Goal: Transaction & Acquisition: Purchase product/service

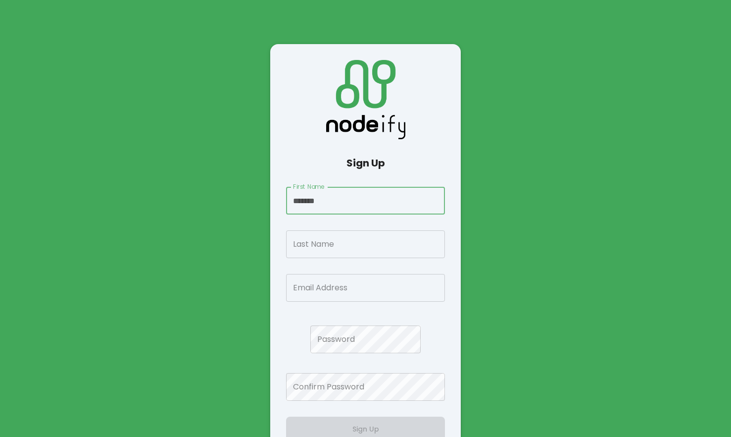
type input "*******"
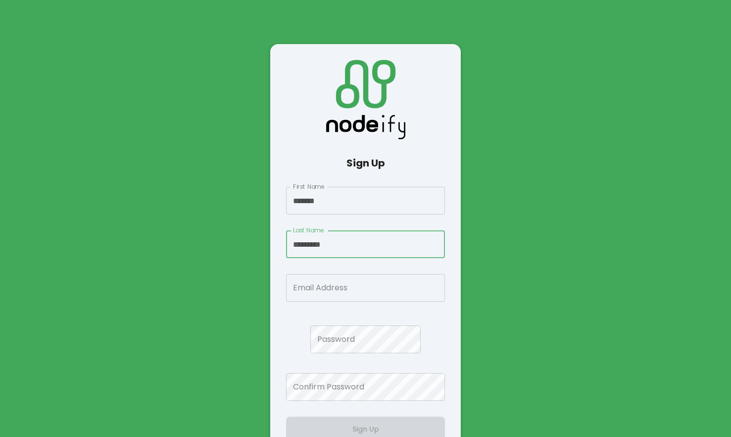
type input "*********"
paste input "**********"
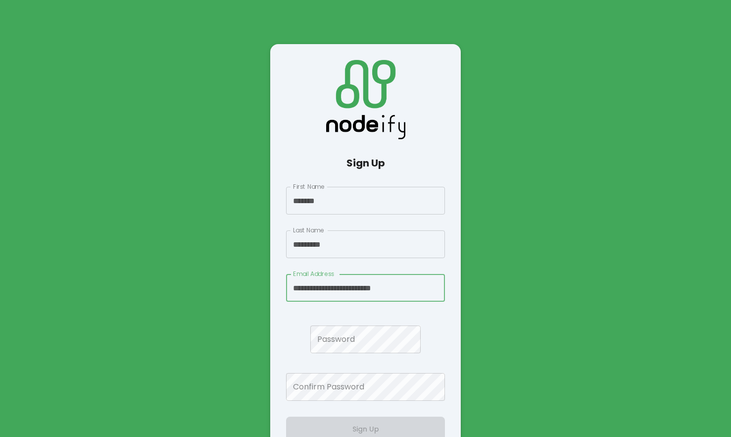
type input "**********"
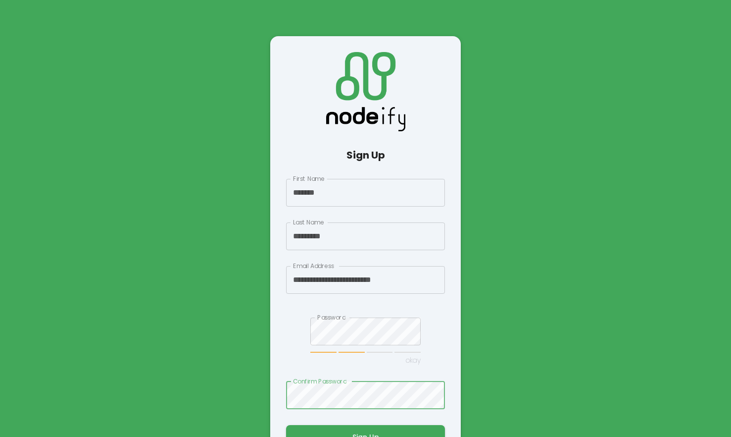
scroll to position [64, 0]
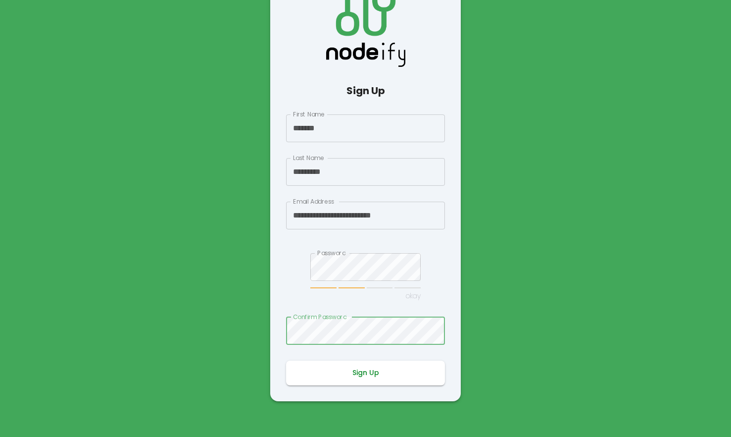
click at [380, 367] on button "Sign Up" at bounding box center [365, 372] width 159 height 25
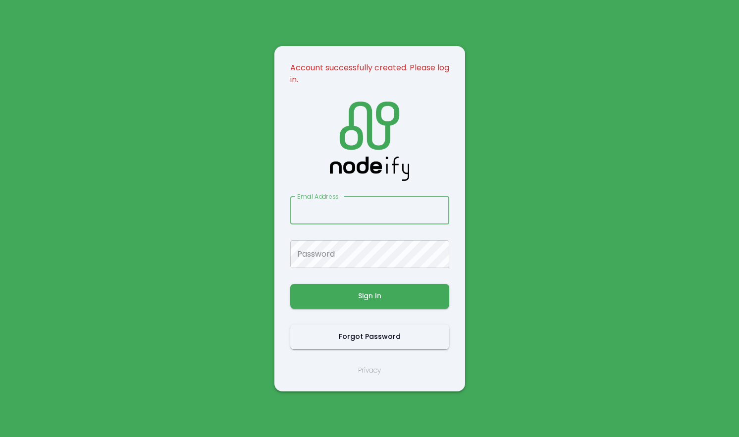
type input "**********"
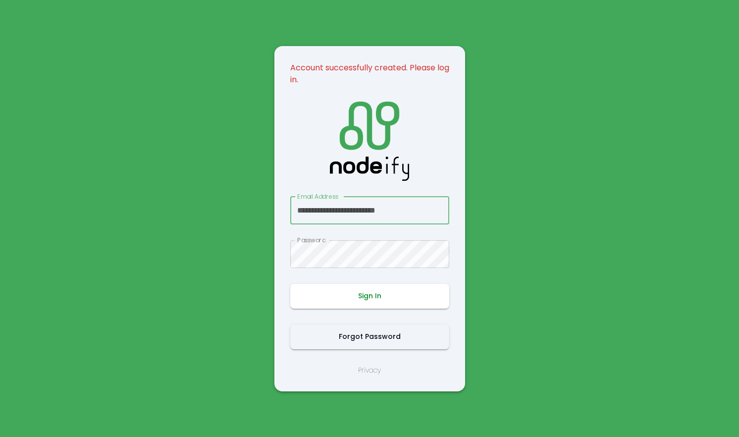
click at [405, 296] on button "Sign In" at bounding box center [369, 296] width 159 height 25
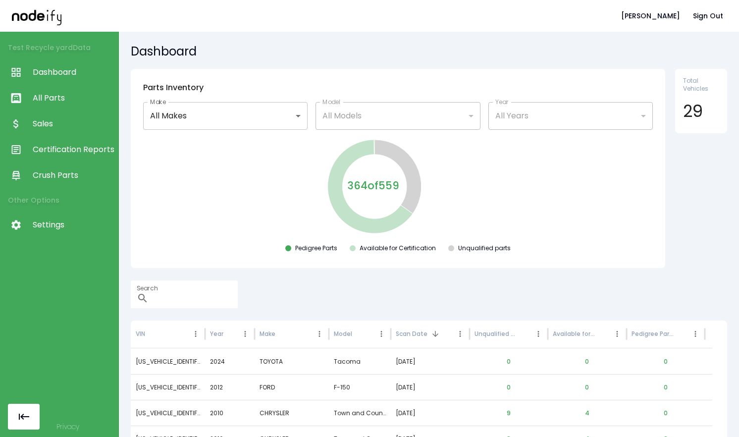
scroll to position [54, 0]
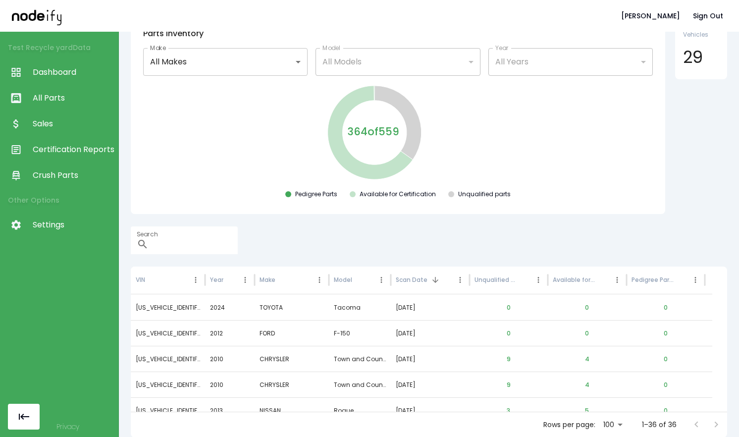
click at [64, 69] on span "Dashboard" at bounding box center [73, 72] width 81 height 12
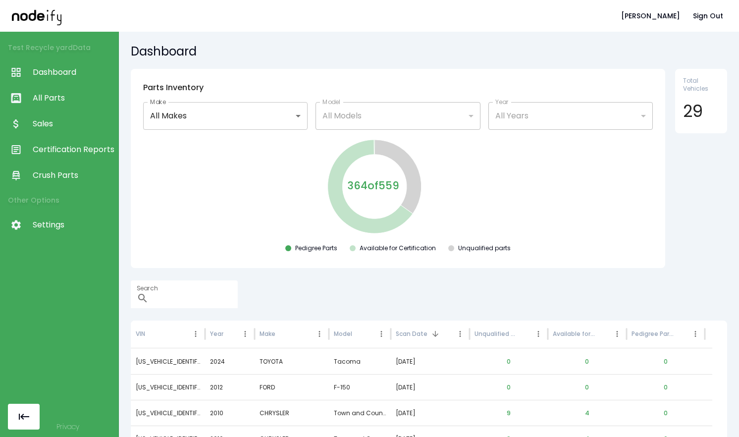
click at [276, 123] on body "**********" at bounding box center [369, 218] width 739 height 437
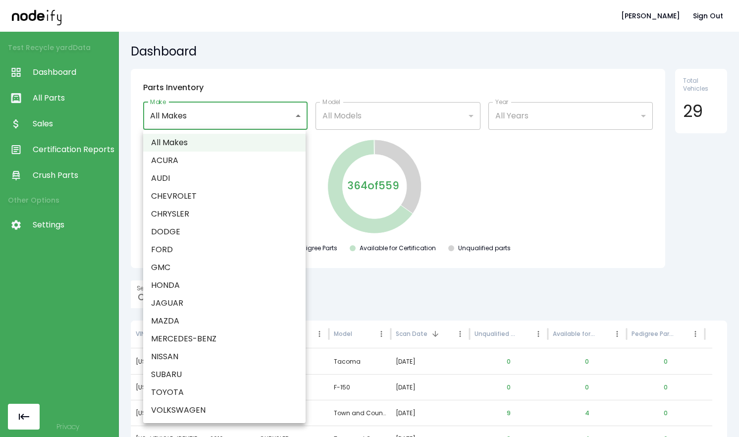
click at [461, 210] on div at bounding box center [369, 218] width 739 height 437
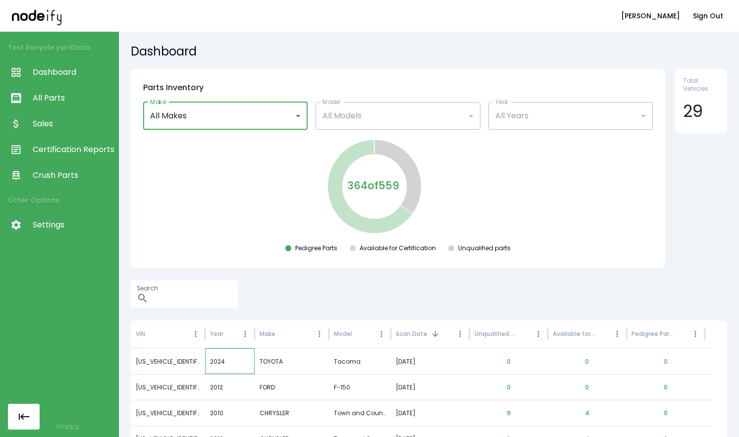
click at [214, 358] on div "2024" at bounding box center [230, 361] width 50 height 26
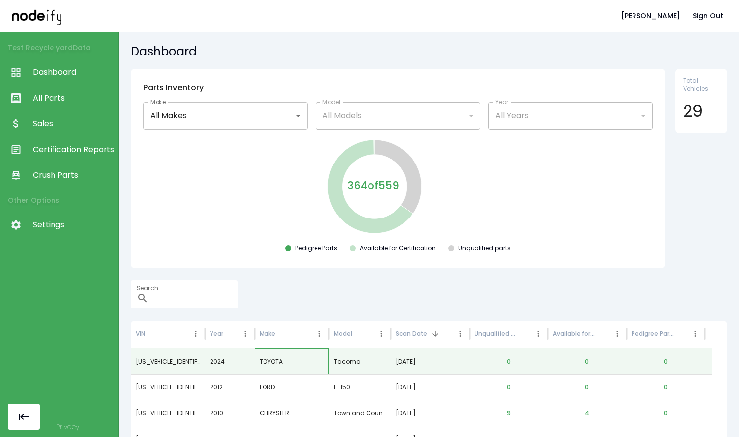
click at [266, 359] on div "TOYOTA" at bounding box center [291, 361] width 74 height 26
click at [339, 361] on div "Tacoma" at bounding box center [360, 361] width 62 height 26
click at [444, 350] on div "[DATE]" at bounding box center [430, 361] width 69 height 25
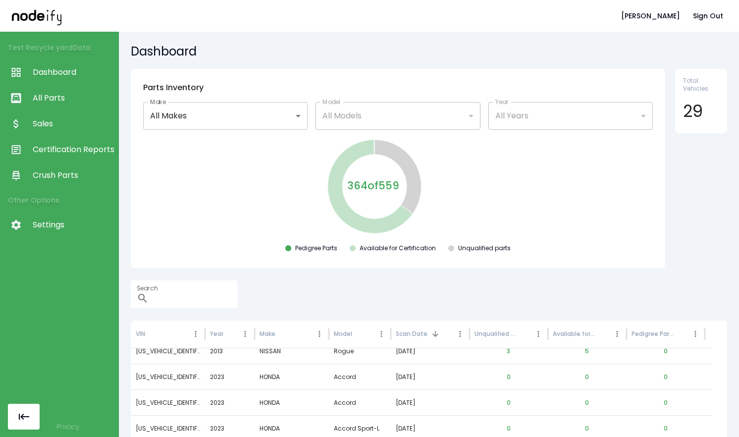
scroll to position [91, 0]
click at [383, 356] on div "Rogue" at bounding box center [360, 351] width 62 height 26
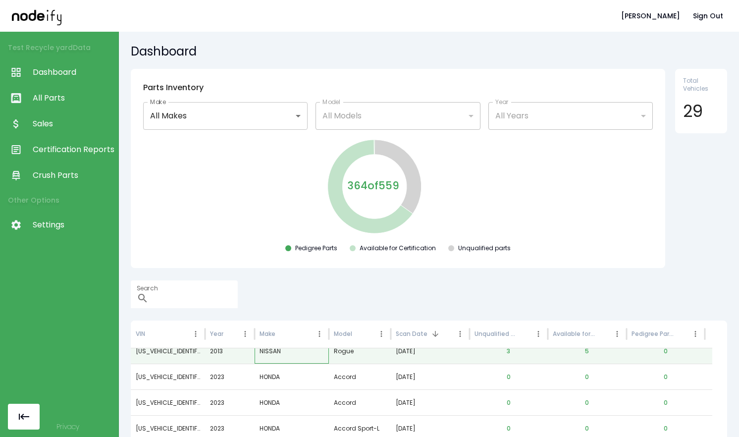
click at [294, 350] on div "NISSAN" at bounding box center [291, 351] width 74 height 26
click at [231, 348] on div "Year" at bounding box center [230, 334] width 50 height 28
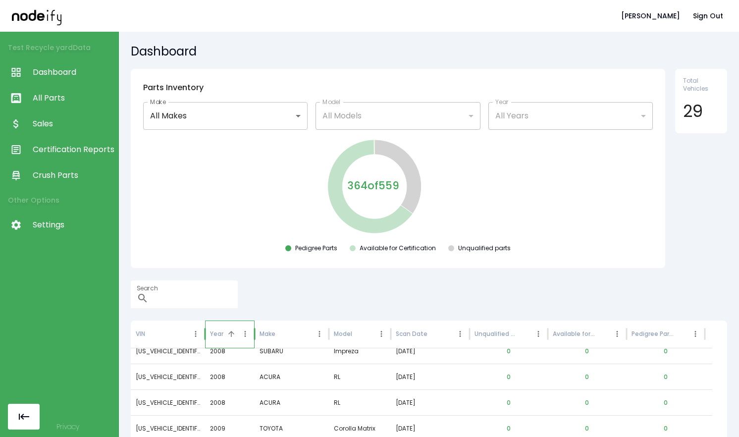
scroll to position [0, 0]
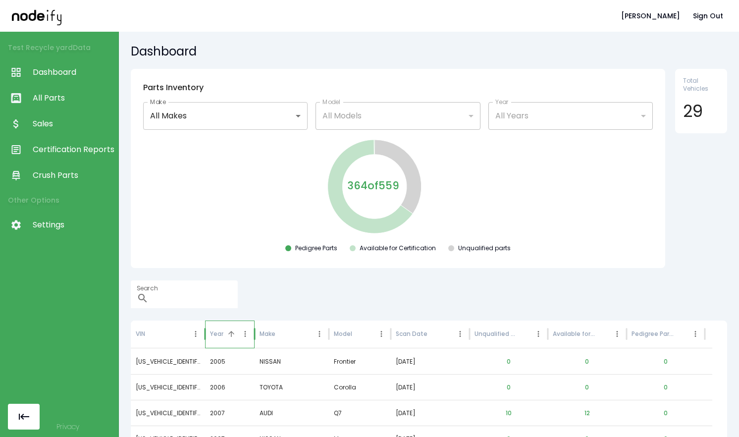
click at [223, 331] on div "Year" at bounding box center [224, 333] width 28 height 27
click at [190, 387] on div "[US_VEHICLE_IDENTIFICATION_NUMBER]" at bounding box center [168, 387] width 74 height 26
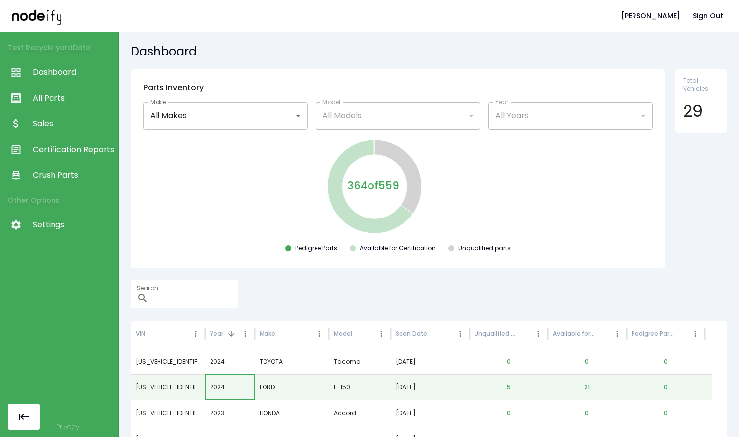
click at [223, 386] on div "2024" at bounding box center [230, 387] width 50 height 26
click at [264, 387] on div "FORD" at bounding box center [291, 387] width 74 height 26
click at [351, 381] on div "F-150" at bounding box center [360, 387] width 62 height 26
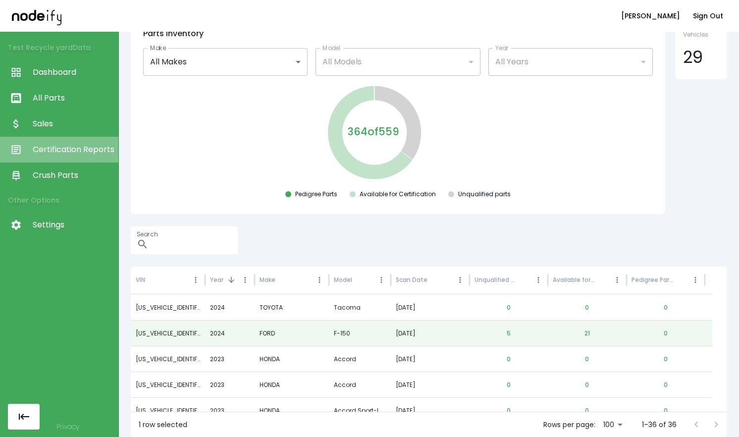
click at [83, 151] on span "Certification Reports" at bounding box center [73, 150] width 81 height 12
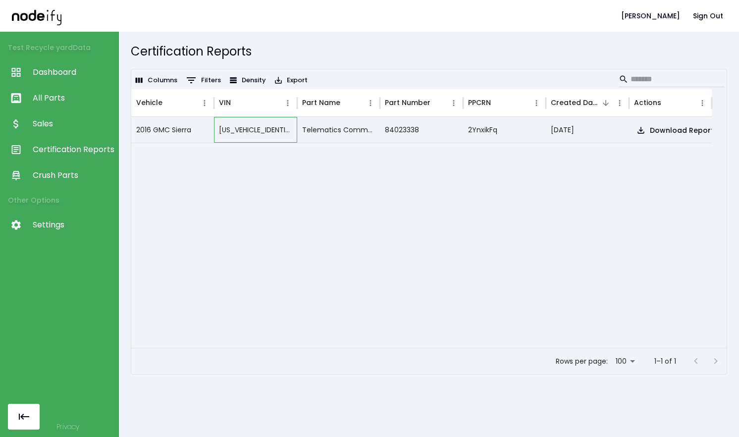
click at [265, 131] on div "[US_VEHICLE_IDENTIFICATION_NUMBER]" at bounding box center [255, 130] width 83 height 26
click at [650, 132] on button "Download Report" at bounding box center [676, 130] width 84 height 18
click at [53, 129] on span "Sales" at bounding box center [73, 124] width 81 height 12
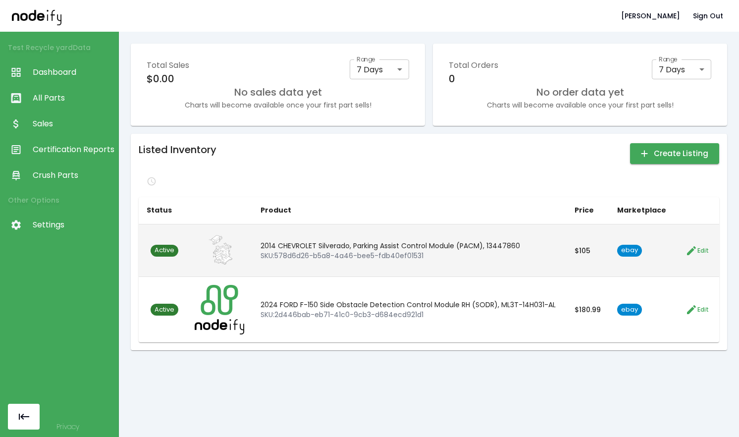
click at [631, 252] on span "ebay" at bounding box center [629, 250] width 25 height 9
click at [164, 247] on span "Active" at bounding box center [165, 250] width 28 height 9
click at [697, 249] on span "Edit" at bounding box center [702, 251] width 11 height 10
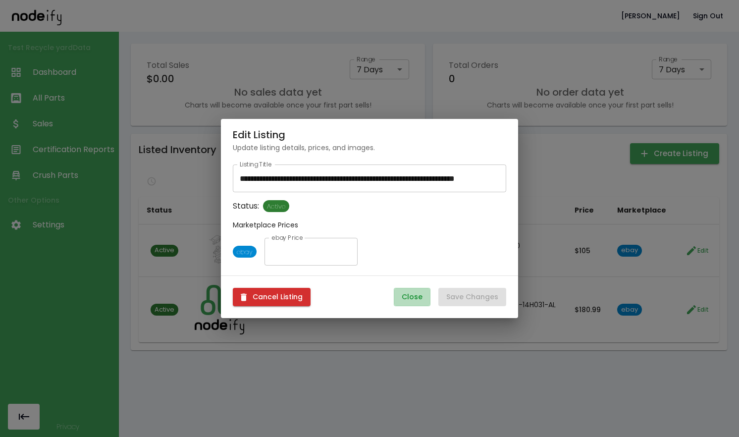
click at [401, 295] on button "Close" at bounding box center [412, 297] width 37 height 18
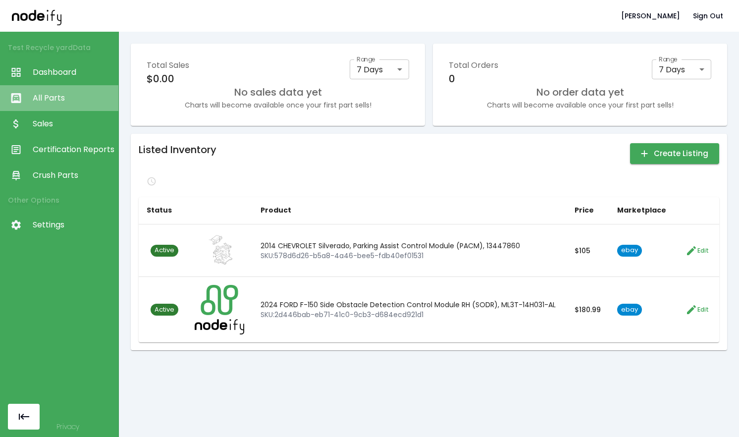
click at [53, 100] on span "All Parts" at bounding box center [73, 98] width 81 height 12
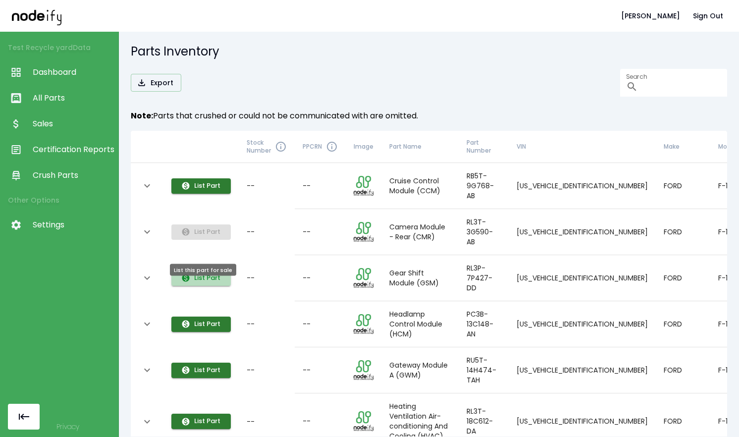
click at [212, 285] on button "List Part" at bounding box center [200, 277] width 59 height 15
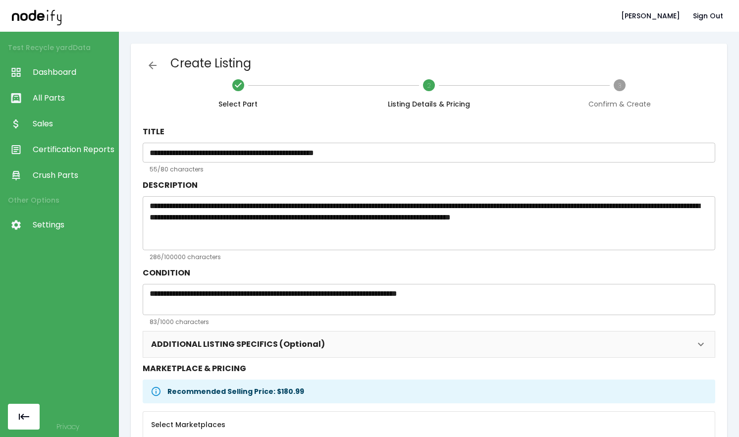
scroll to position [108, 0]
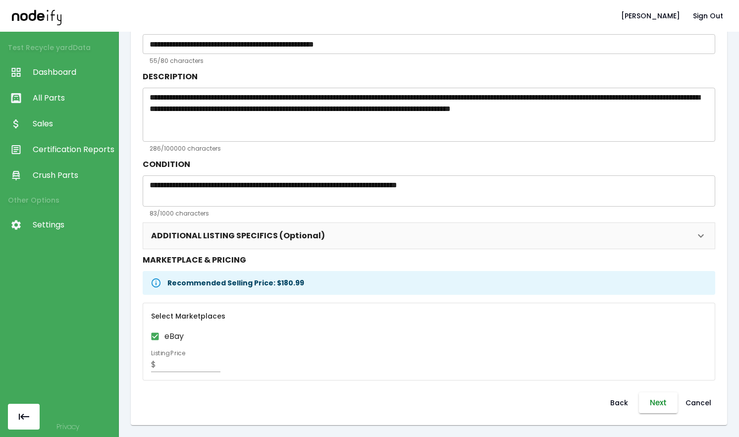
click at [647, 401] on button "Next" at bounding box center [658, 402] width 39 height 21
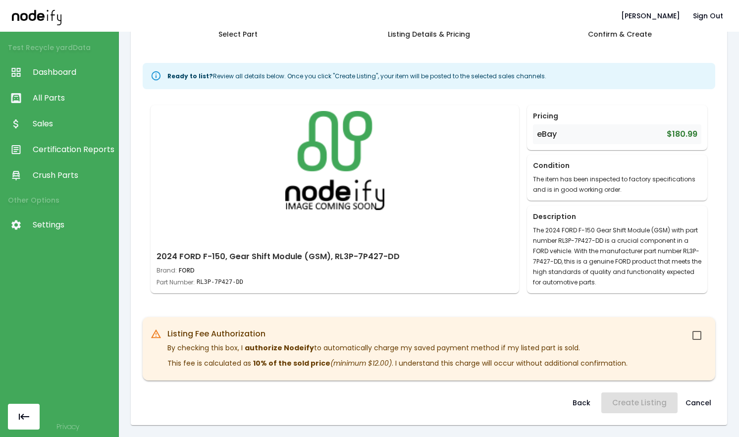
scroll to position [70, 0]
click at [643, 399] on button "Create Listing" at bounding box center [639, 402] width 76 height 21
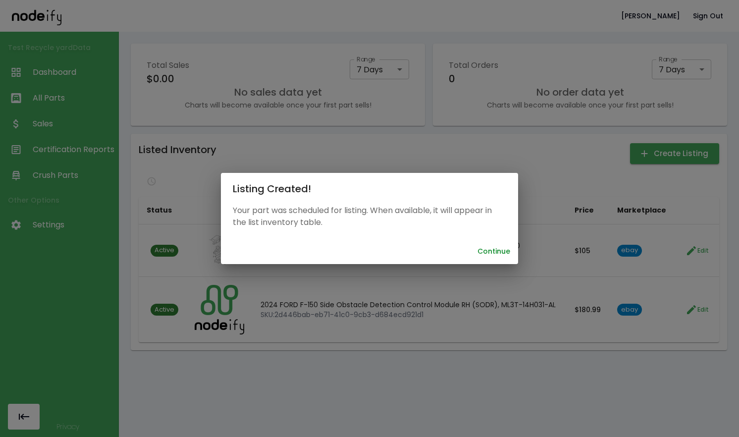
click at [491, 251] on button "Continue" at bounding box center [493, 251] width 41 height 18
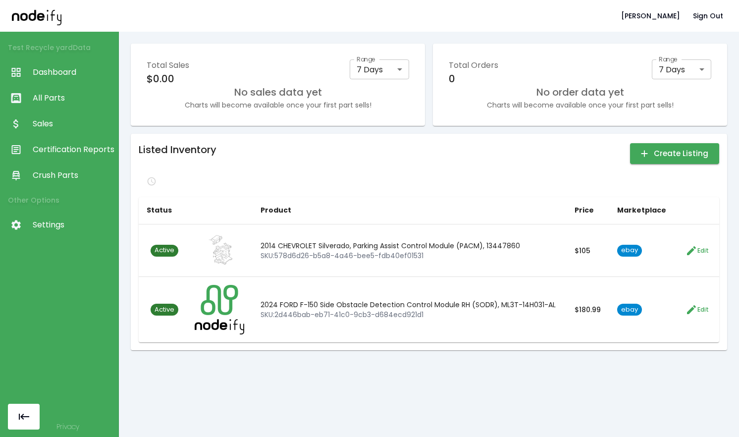
click at [58, 77] on span "Dashboard" at bounding box center [73, 72] width 81 height 12
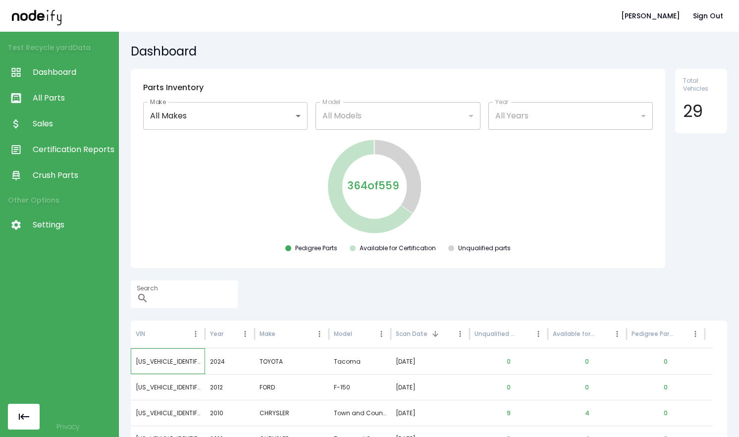
click at [176, 358] on div "[US_VEHICLE_IDENTIFICATION_NUMBER]" at bounding box center [168, 361] width 74 height 26
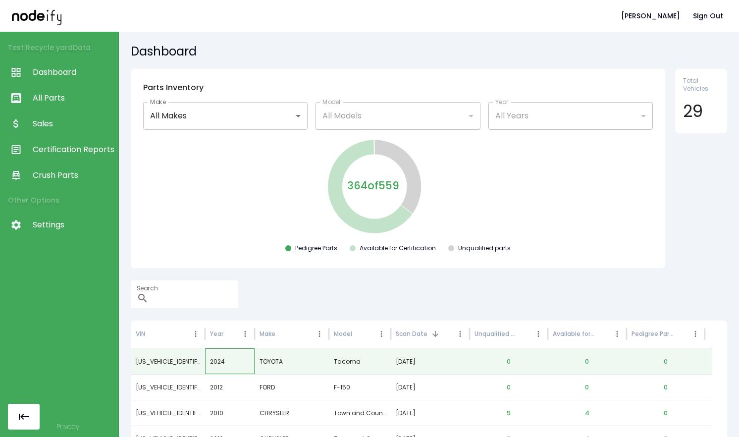
click at [215, 368] on div "2024" at bounding box center [230, 361] width 50 height 26
click at [215, 363] on div "2024" at bounding box center [230, 361] width 50 height 26
click at [292, 372] on div "TOYOTA" at bounding box center [291, 361] width 74 height 26
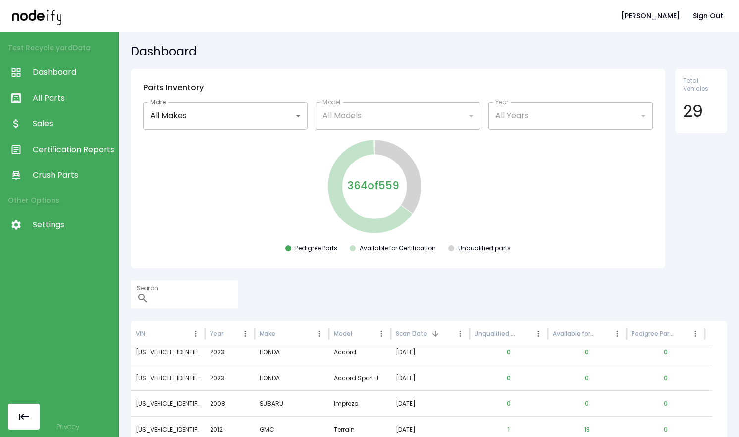
scroll to position [54, 0]
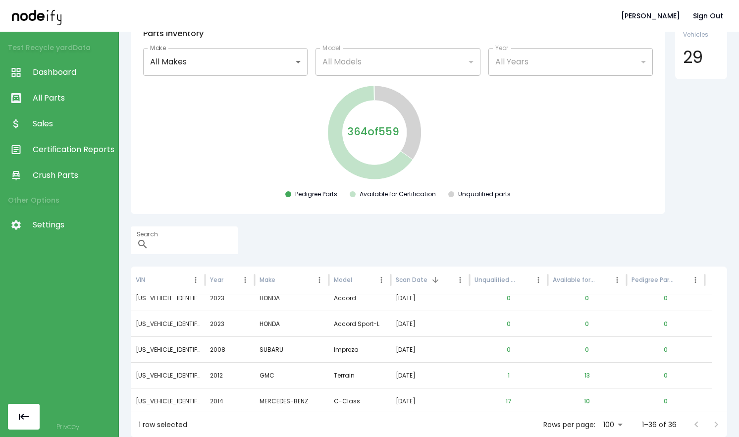
click at [61, 175] on span "Crush Parts" at bounding box center [73, 175] width 81 height 12
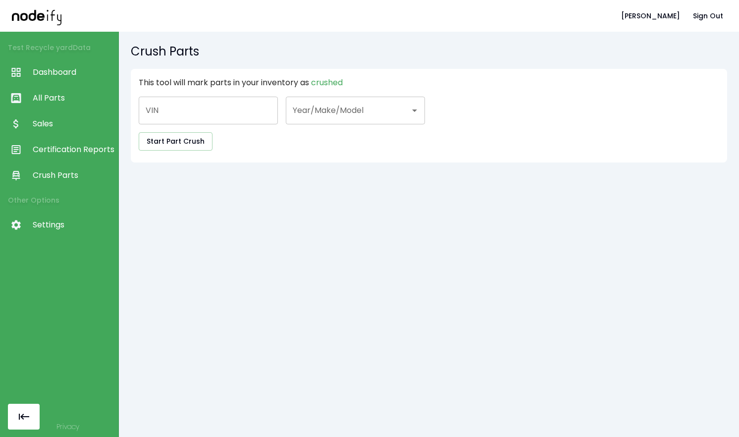
click at [62, 223] on span "Settings" at bounding box center [73, 225] width 81 height 12
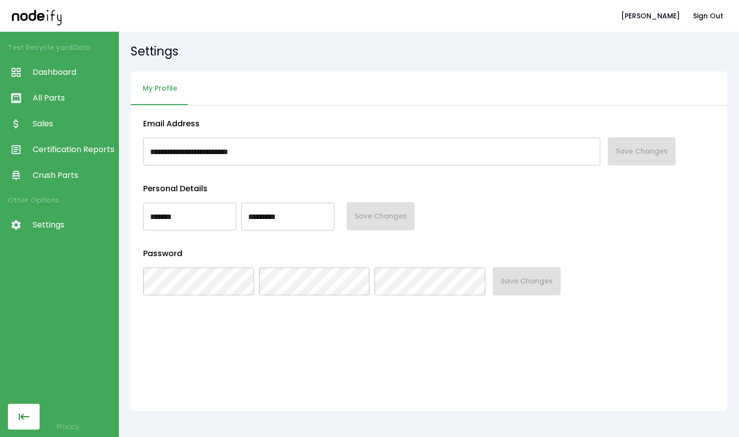
click at [21, 410] on icon "button" at bounding box center [24, 416] width 12 height 12
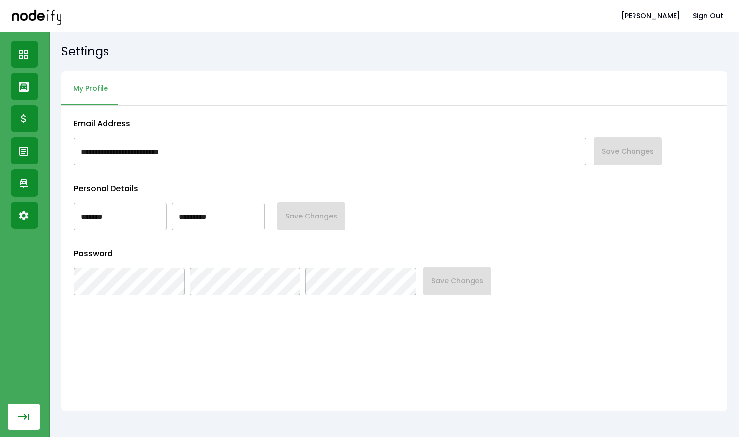
click at [23, 410] on icon "button" at bounding box center [24, 416] width 12 height 12
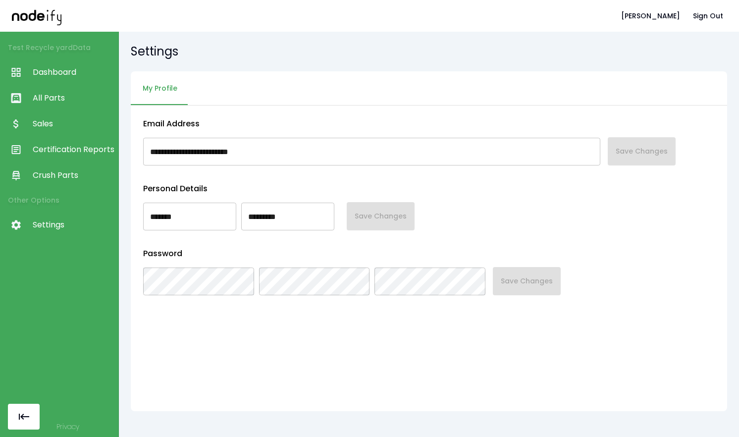
click at [58, 68] on span "Dashboard" at bounding box center [73, 72] width 81 height 12
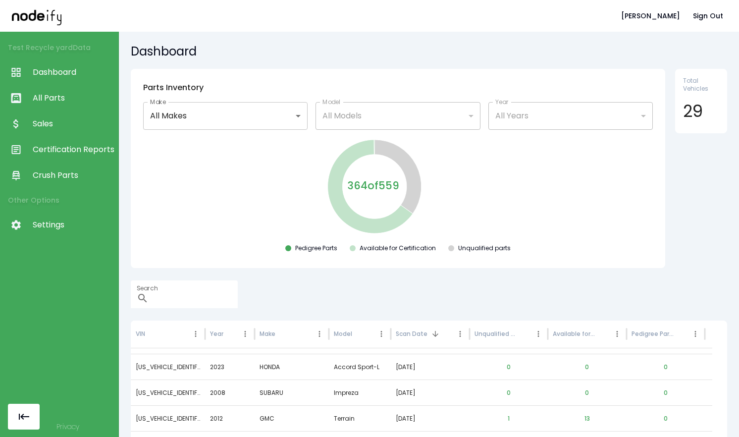
scroll to position [152, 0]
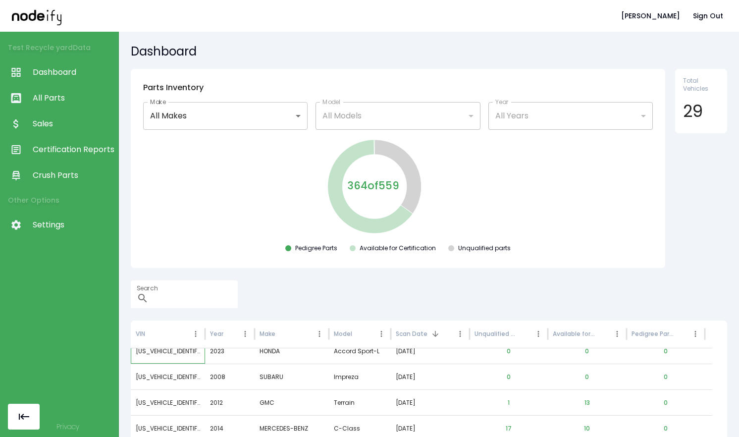
click at [179, 356] on div "[US_VEHICLE_IDENTIFICATION_NUMBER]" at bounding box center [168, 351] width 74 height 26
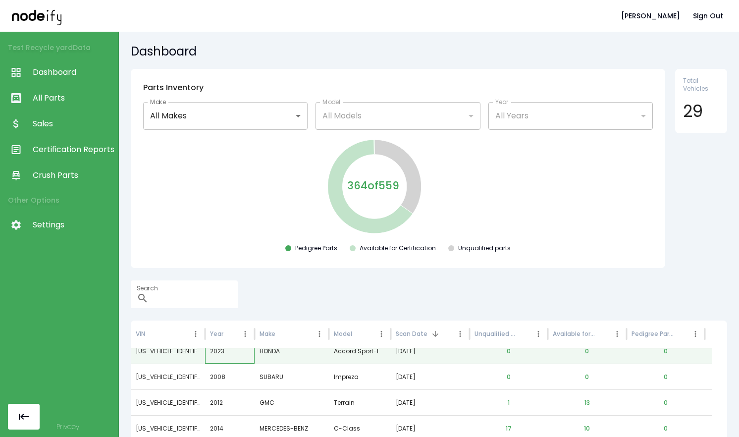
click at [227, 354] on div "2023" at bounding box center [230, 351] width 50 height 26
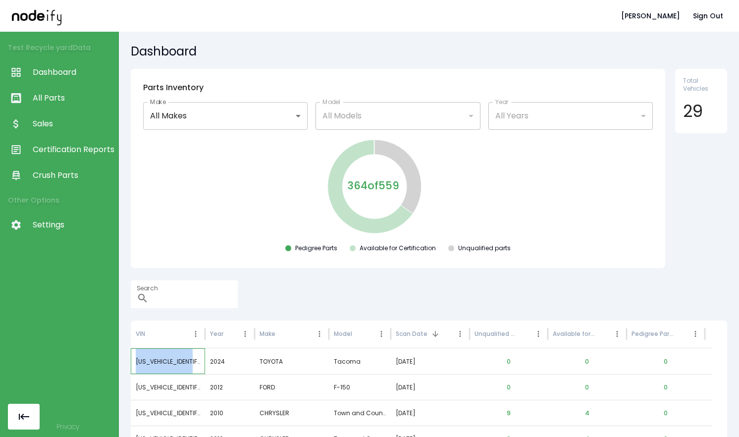
drag, startPoint x: 197, startPoint y: 359, endPoint x: 130, endPoint y: 353, distance: 67.1
click at [130, 353] on div "**********" at bounding box center [429, 234] width 620 height 405
copy div "[US_VEHICLE_IDENTIFICATION_NUMBER]"
click at [196, 301] on input "Search" at bounding box center [194, 294] width 85 height 28
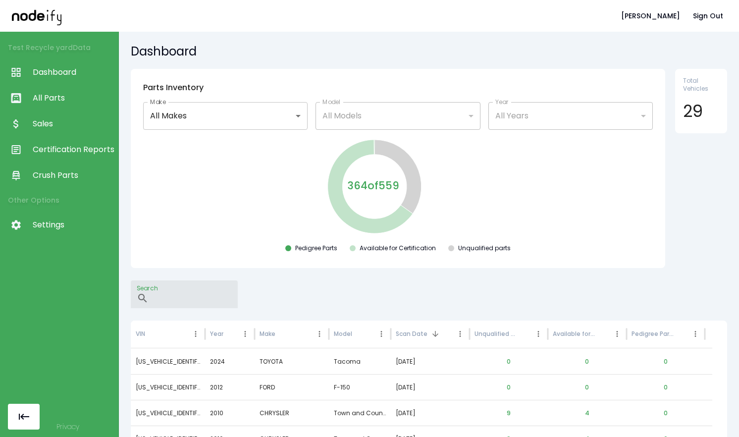
paste input "**********"
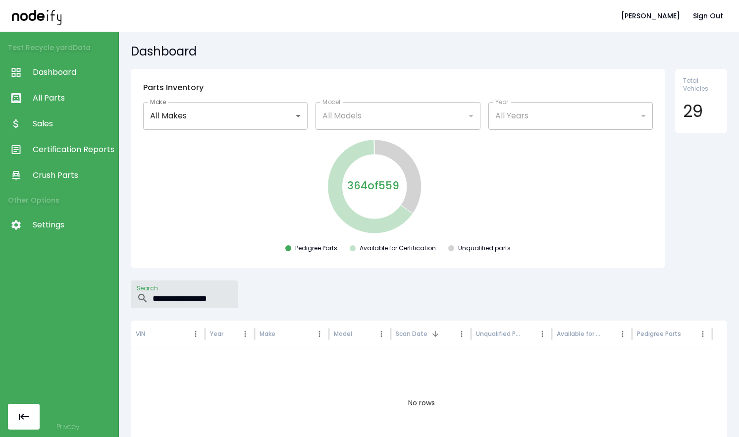
type input "**********"
drag, startPoint x: 248, startPoint y: 292, endPoint x: 86, endPoint y: 286, distance: 161.5
click at [86, 286] on div "**********" at bounding box center [369, 218] width 739 height 437
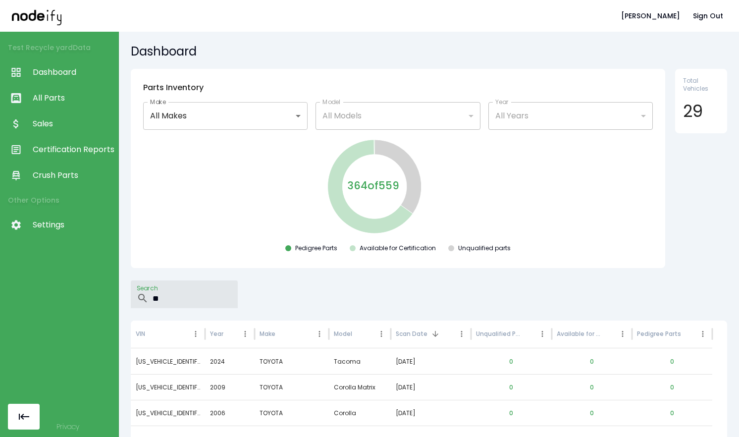
type input "*"
click at [74, 93] on span "All Parts" at bounding box center [73, 98] width 81 height 12
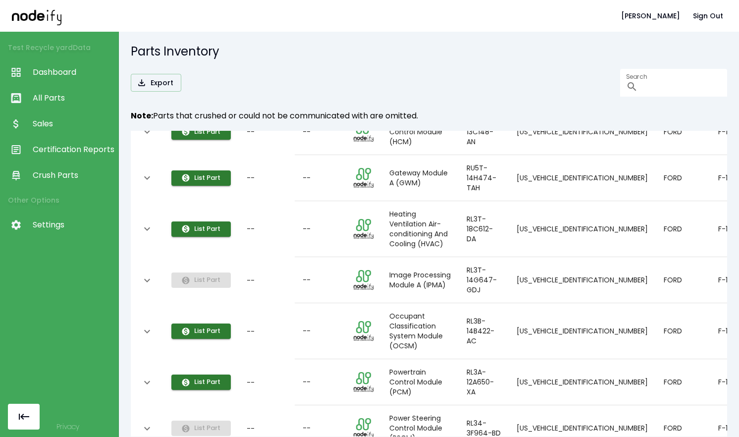
scroll to position [0, 29]
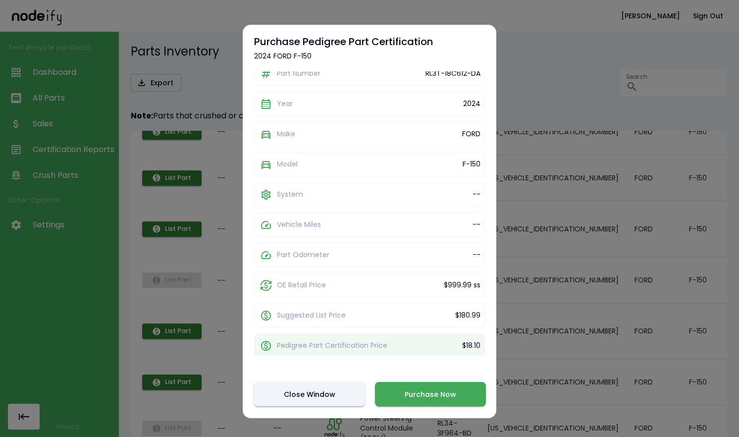
scroll to position [108, 0]
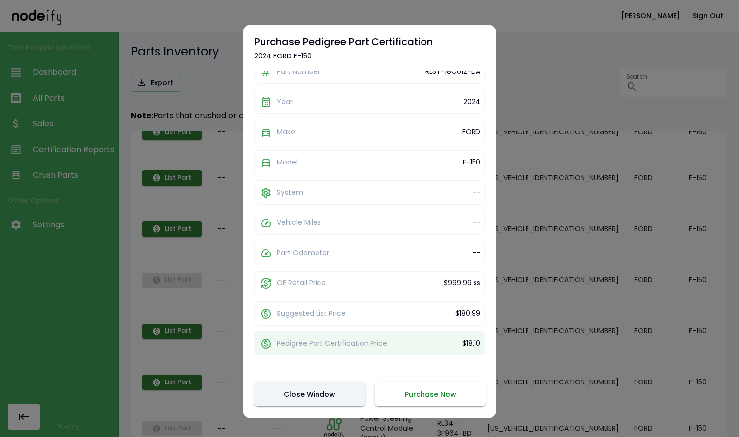
click at [417, 391] on button "Purchase Now" at bounding box center [430, 394] width 111 height 24
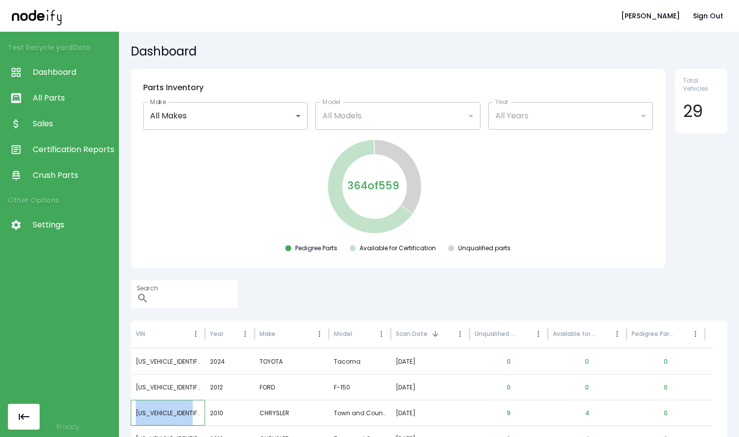
drag, startPoint x: 136, startPoint y: 408, endPoint x: 203, endPoint y: 415, distance: 68.1
click at [203, 415] on div "[US_VEHICLE_IDENTIFICATION_NUMBER]" at bounding box center [168, 413] width 74 height 26
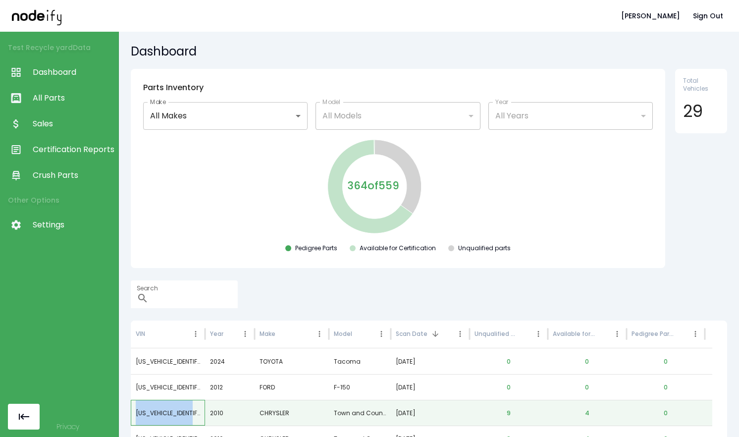
copy div "[US_VEHICLE_IDENTIFICATION_NUMBER]"
click at [50, 101] on span "All Parts" at bounding box center [73, 98] width 81 height 12
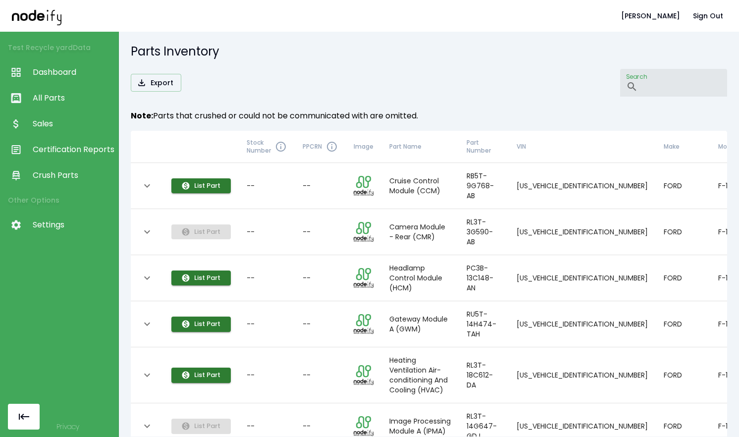
click at [642, 79] on input "Search" at bounding box center [684, 83] width 85 height 28
paste input "**********"
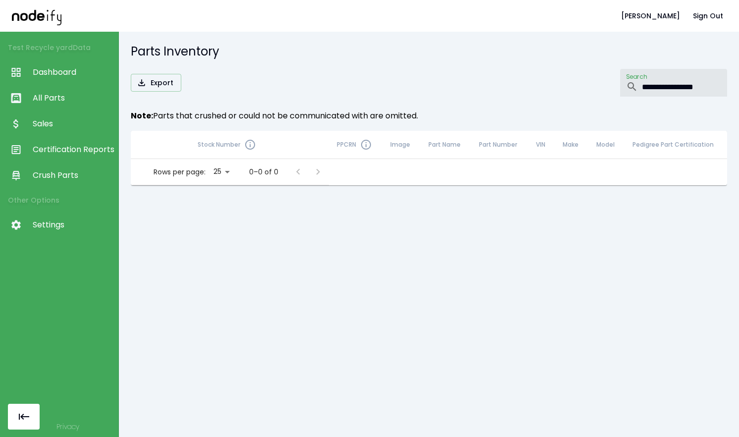
type input "**********"
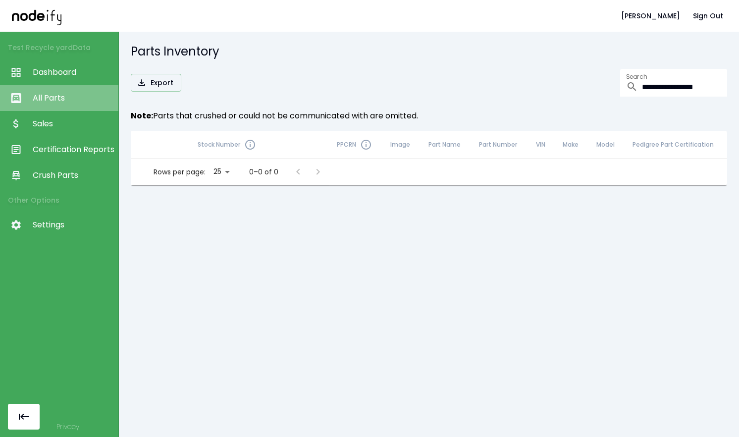
click at [58, 100] on span "All Parts" at bounding box center [73, 98] width 81 height 12
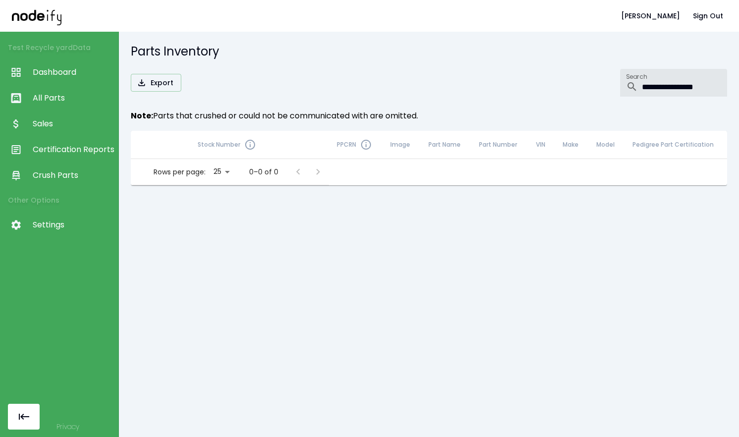
click at [678, 85] on input "**********" at bounding box center [684, 83] width 85 height 28
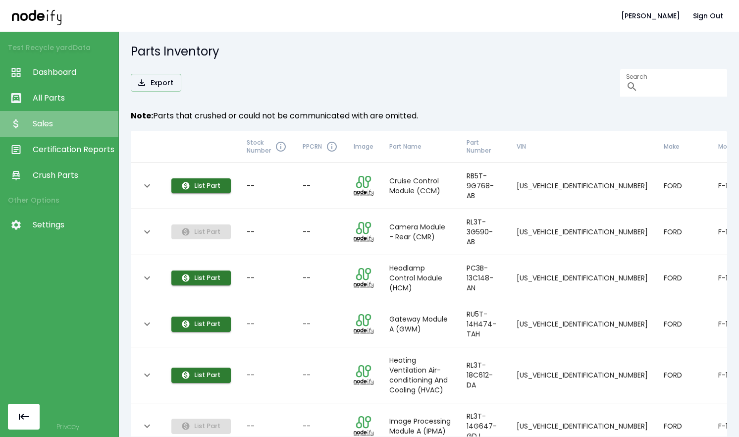
click at [56, 114] on link "Sales" at bounding box center [59, 124] width 118 height 26
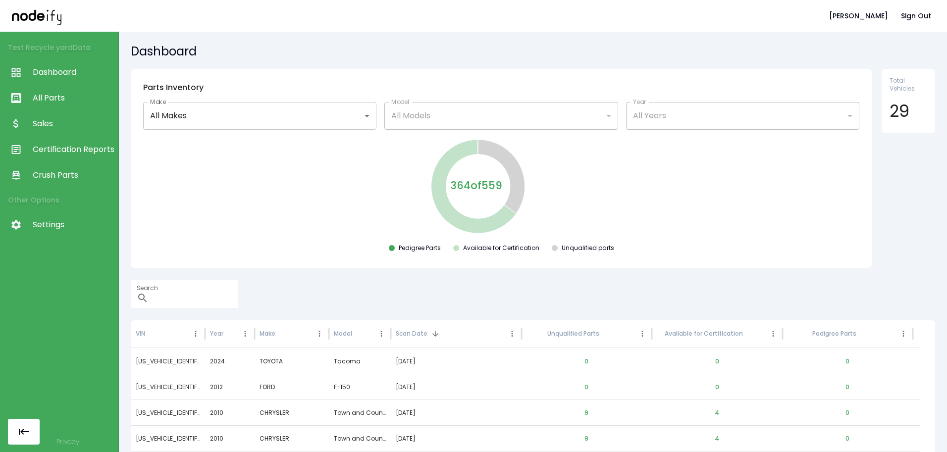
click at [55, 68] on span "Dashboard" at bounding box center [73, 72] width 81 height 12
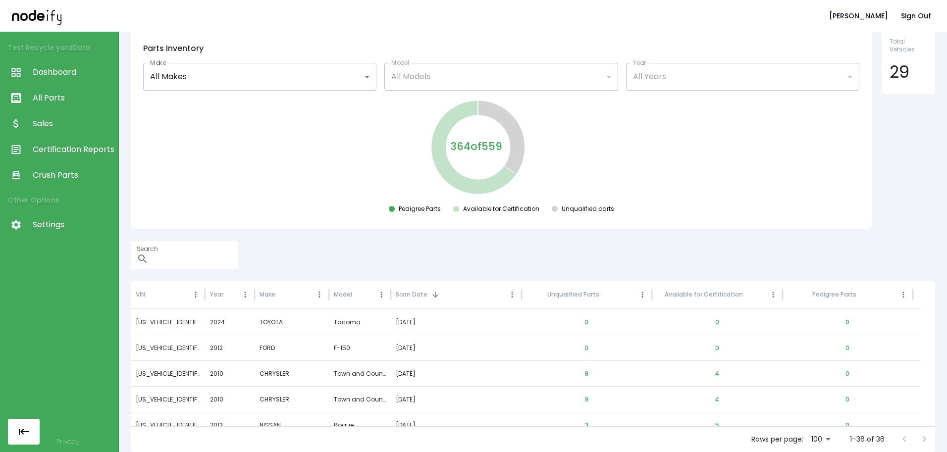
click at [282, 207] on div "Pedigree Parts Available for Certification Unqualified parts" at bounding box center [501, 211] width 725 height 12
click at [178, 323] on div "[US_VEHICLE_IDENTIFICATION_NUMBER]" at bounding box center [168, 322] width 74 height 26
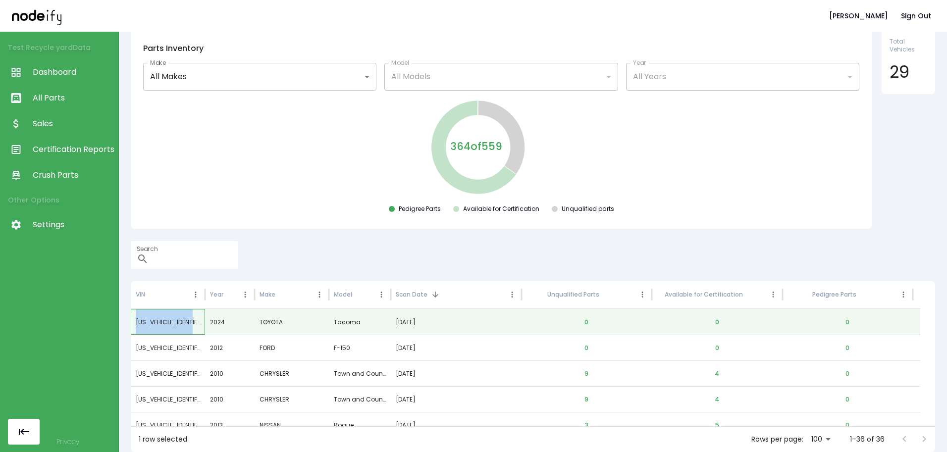
click at [178, 323] on div "[US_VEHICLE_IDENTIFICATION_NUMBER]" at bounding box center [168, 322] width 74 height 26
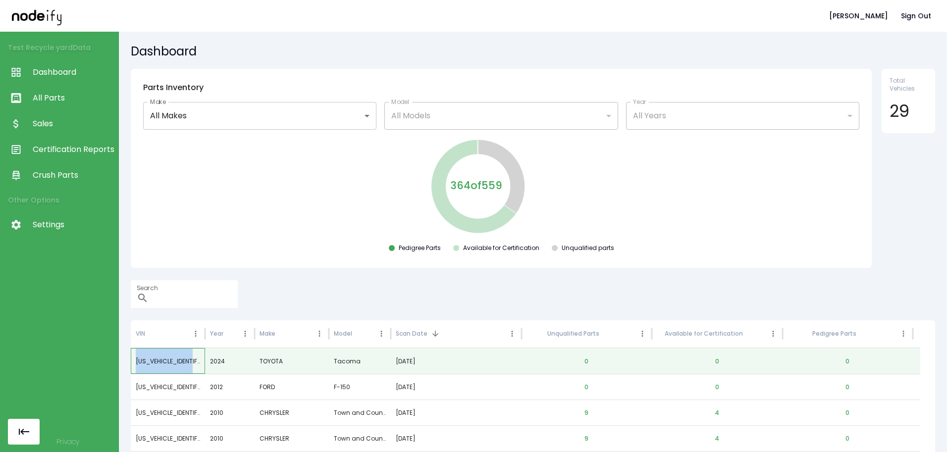
click at [194, 360] on div "[US_VEHICLE_IDENTIFICATION_NUMBER]" at bounding box center [168, 361] width 74 height 26
click at [156, 359] on div "[US_VEHICLE_IDENTIFICATION_NUMBER]" at bounding box center [168, 361] width 74 height 26
click at [157, 436] on div "[US_VEHICLE_IDENTIFICATION_NUMBER]" at bounding box center [168, 438] width 74 height 26
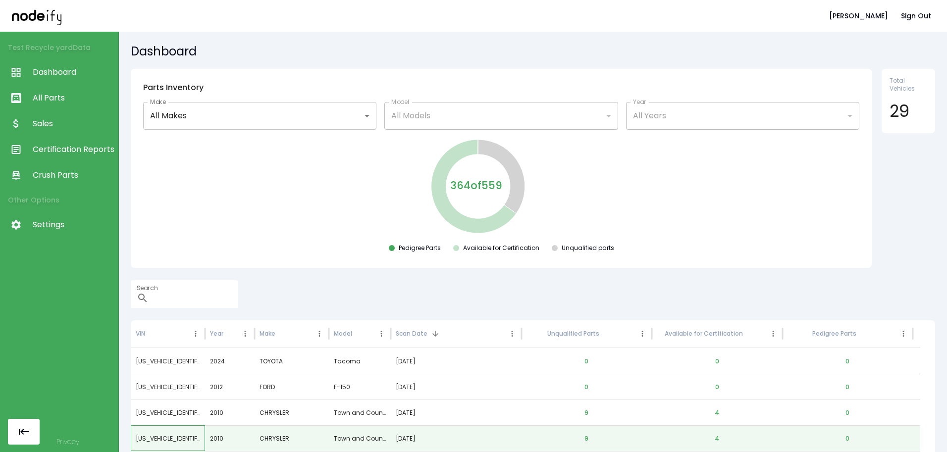
click at [157, 436] on div "[US_VEHICLE_IDENTIFICATION_NUMBER]" at bounding box center [168, 438] width 74 height 26
drag, startPoint x: 361, startPoint y: 442, endPoint x: 273, endPoint y: 440, distance: 88.6
click at [273, 436] on div "CHRYSLER" at bounding box center [291, 438] width 74 height 26
click at [585, 436] on button "9" at bounding box center [586, 439] width 20 height 24
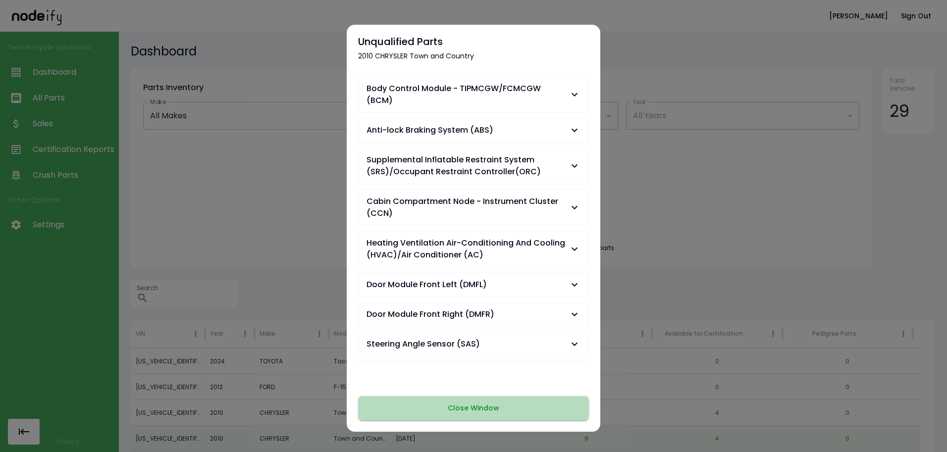
click at [492, 412] on button "Close Window" at bounding box center [473, 408] width 231 height 24
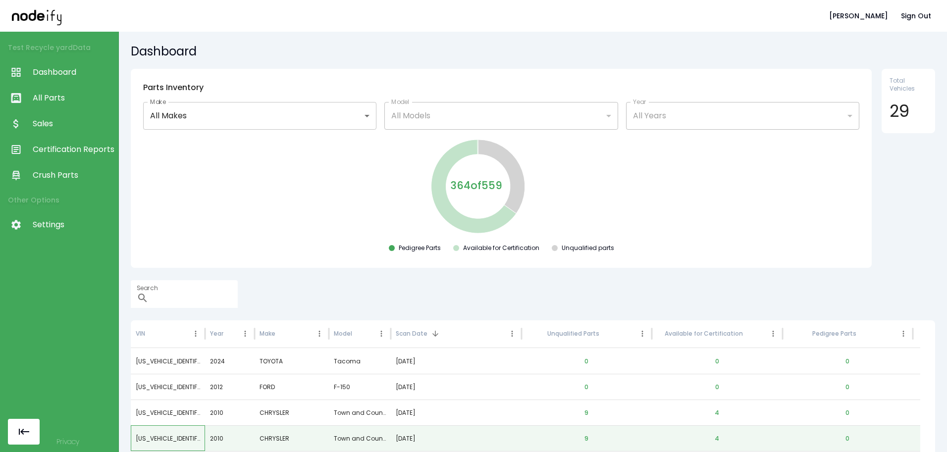
click at [170, 436] on div "[US_VEHICLE_IDENTIFICATION_NUMBER]" at bounding box center [168, 438] width 74 height 26
click at [584, 436] on button "9" at bounding box center [586, 439] width 20 height 24
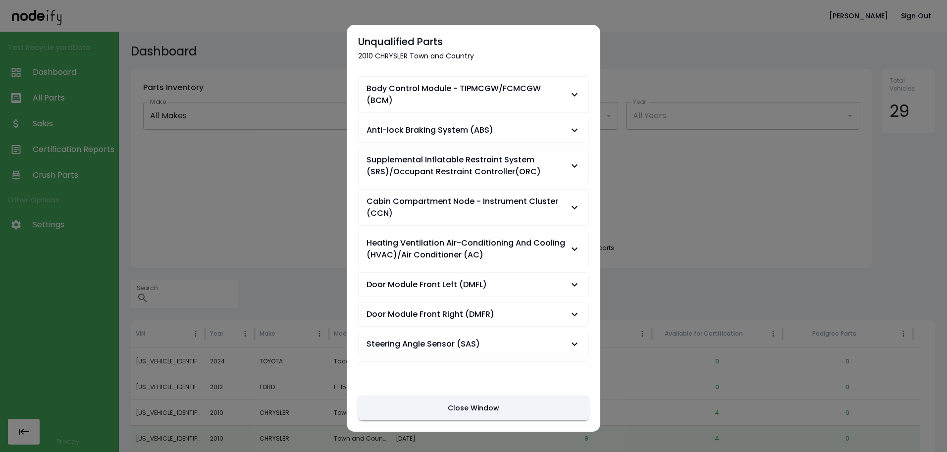
click at [716, 436] on div at bounding box center [473, 226] width 947 height 452
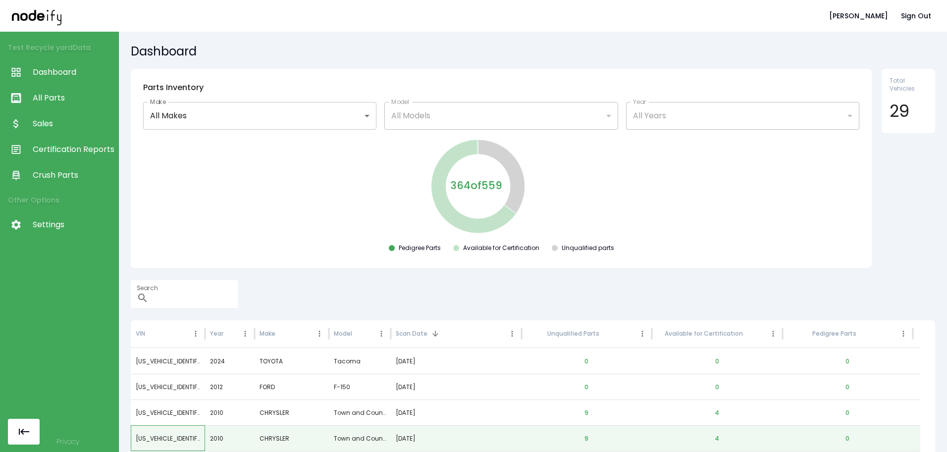
click at [166, 435] on div "[US_VEHICLE_IDENTIFICATION_NUMBER]" at bounding box center [168, 438] width 74 height 26
copy div "[US_VEHICLE_IDENTIFICATION_NUMBER]"
click at [188, 306] on input "Search" at bounding box center [194, 294] width 85 height 28
paste input "**********"
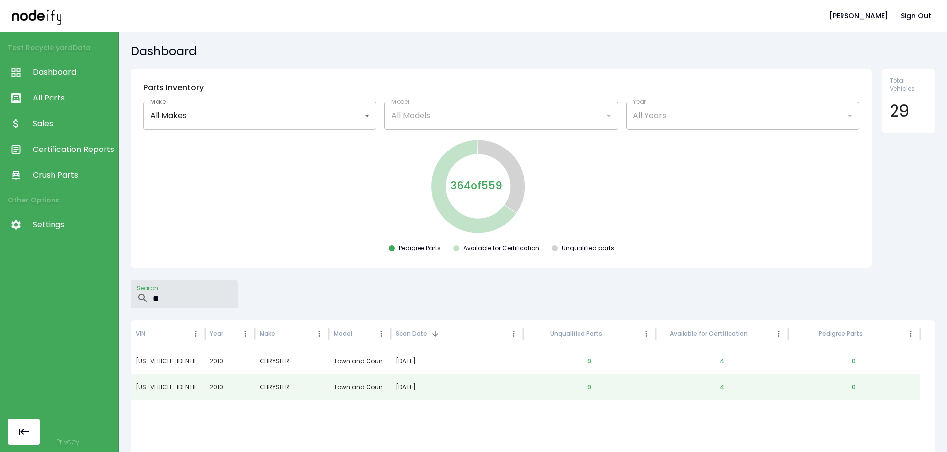
type input "*"
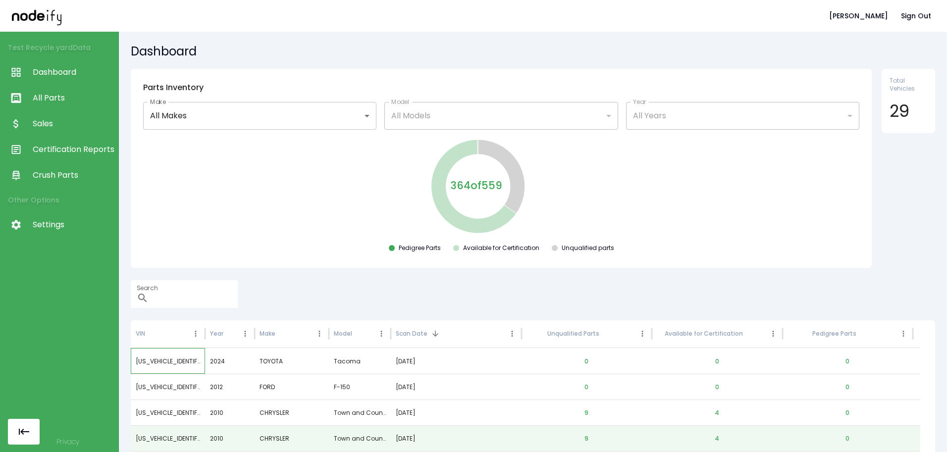
click at [170, 367] on div "[US_VEHICLE_IDENTIFICATION_NUMBER]" at bounding box center [168, 361] width 74 height 26
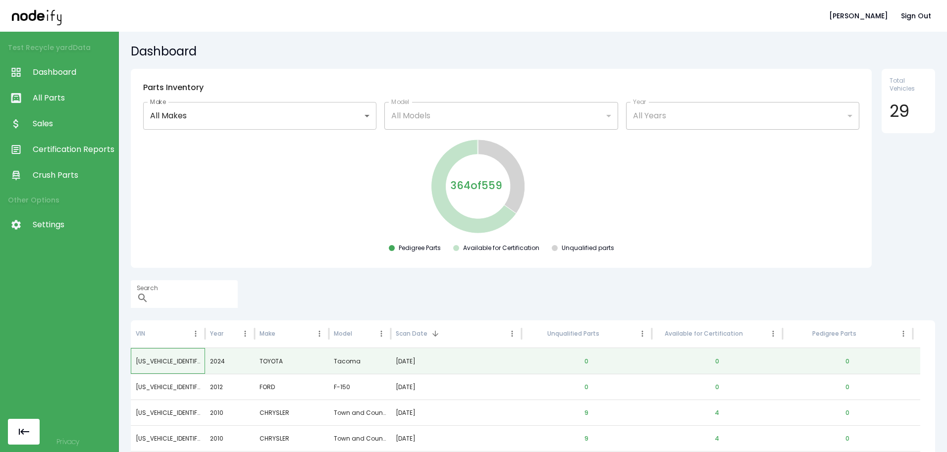
click at [169, 363] on div "[US_VEHICLE_IDENTIFICATION_NUMBER]" at bounding box center [168, 361] width 74 height 26
copy div "[US_VEHICLE_IDENTIFICATION_NUMBER]"
click at [187, 305] on input "Search" at bounding box center [194, 294] width 85 height 28
paste input "**********"
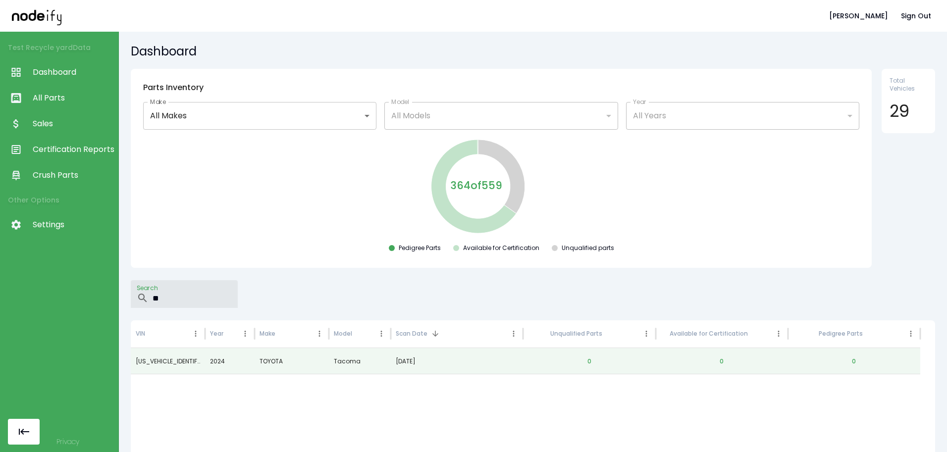
type input "*"
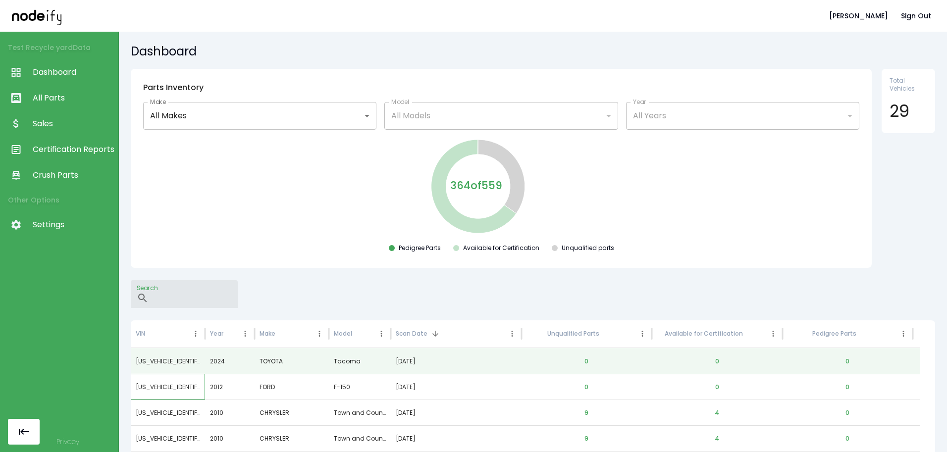
click at [183, 386] on div "[US_VEHICLE_IDENTIFICATION_NUMBER]" at bounding box center [168, 387] width 74 height 26
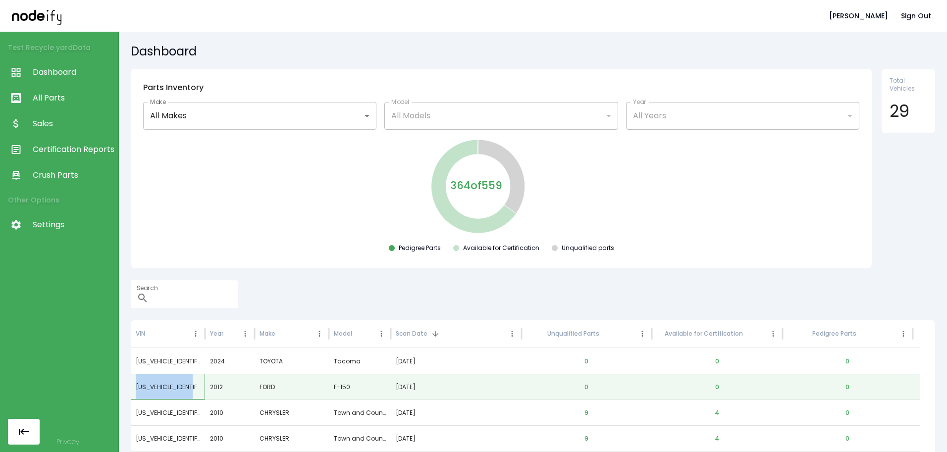
click at [183, 386] on div "[US_VEHICLE_IDENTIFICATION_NUMBER]" at bounding box center [168, 387] width 74 height 26
copy div "[US_VEHICLE_IDENTIFICATION_NUMBER]"
click at [181, 284] on input "Search" at bounding box center [194, 294] width 85 height 28
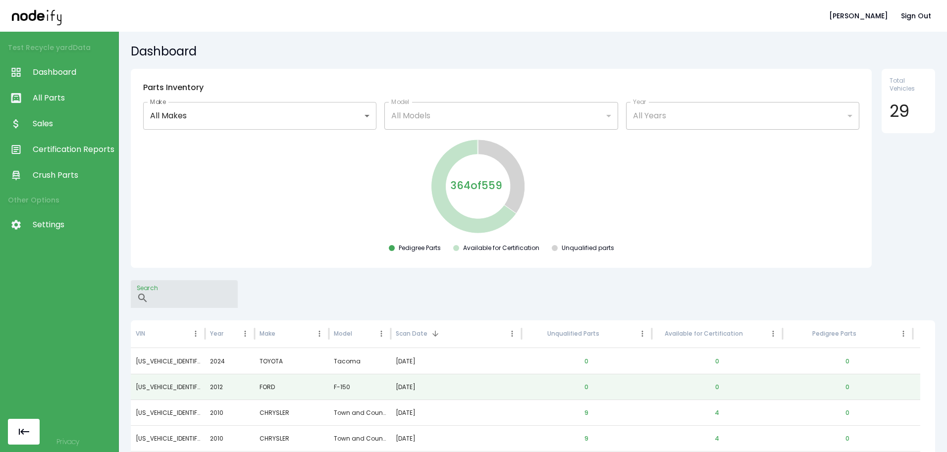
paste input "**********"
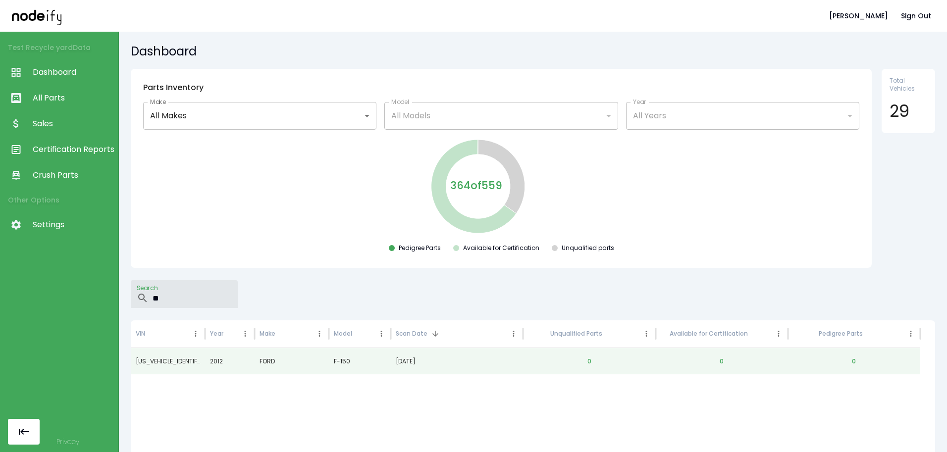
type input "*"
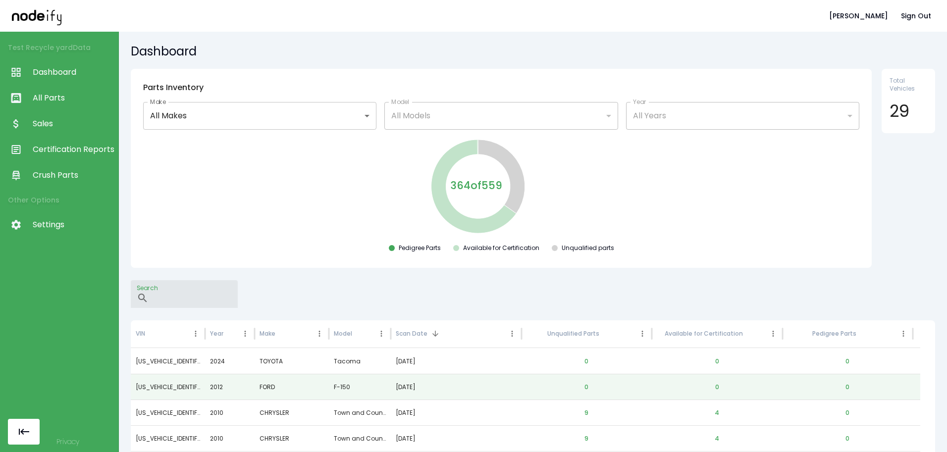
click at [76, 91] on link "All Parts" at bounding box center [59, 98] width 118 height 26
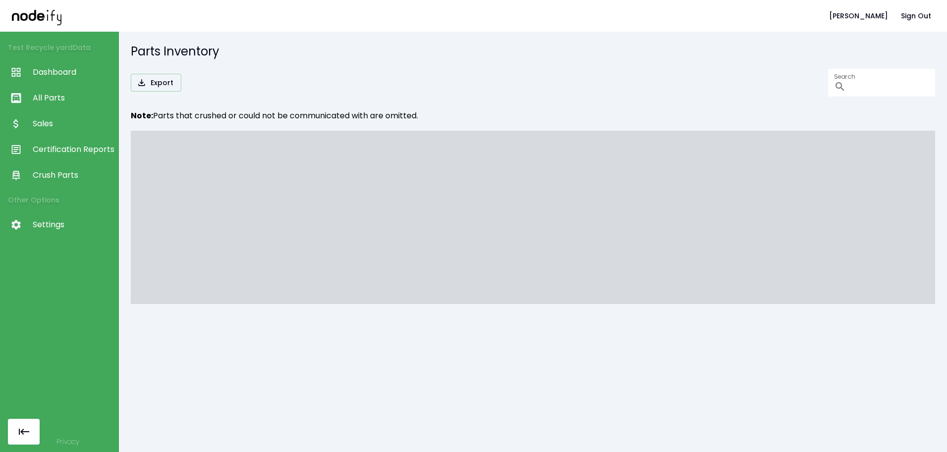
click at [57, 91] on link "All Parts" at bounding box center [59, 98] width 118 height 26
click at [738, 87] on input "Search" at bounding box center [892, 83] width 85 height 28
click at [653, 187] on span at bounding box center [533, 217] width 804 height 173
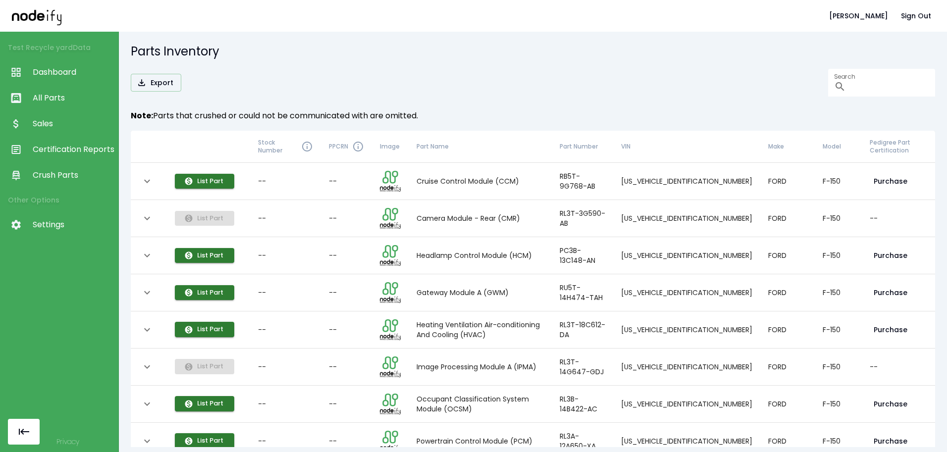
click at [46, 89] on link "All Parts" at bounding box center [59, 98] width 118 height 26
click at [738, 88] on input "Search" at bounding box center [892, 83] width 85 height 28
paste input "**********"
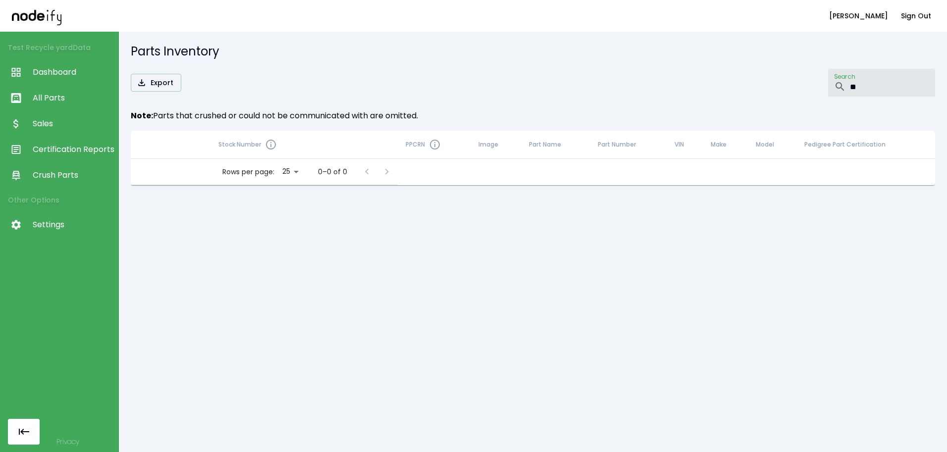
type input "*"
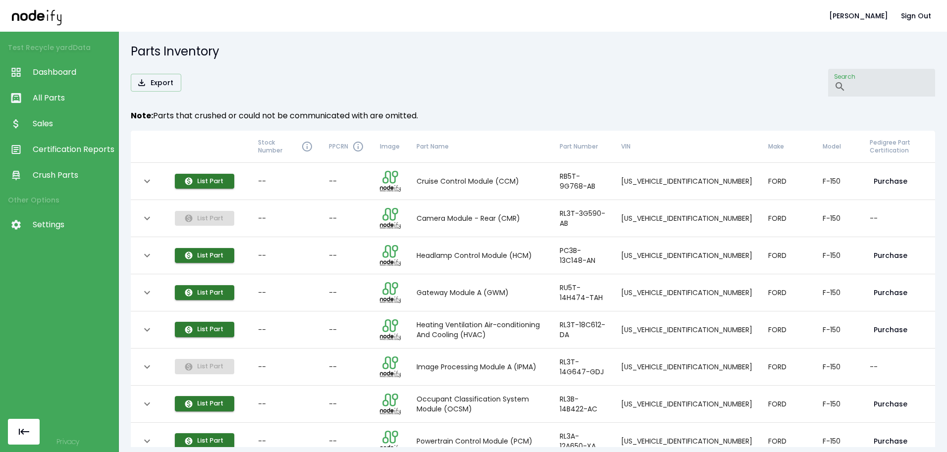
paste input "**********"
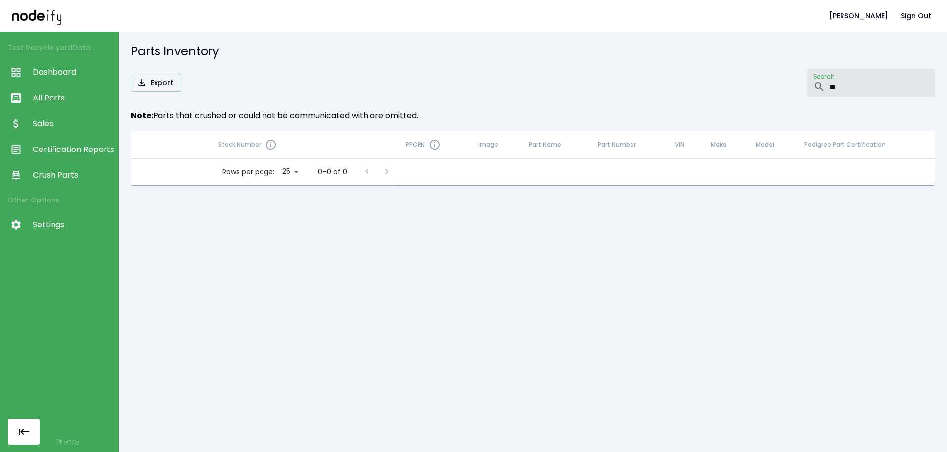
type input "*"
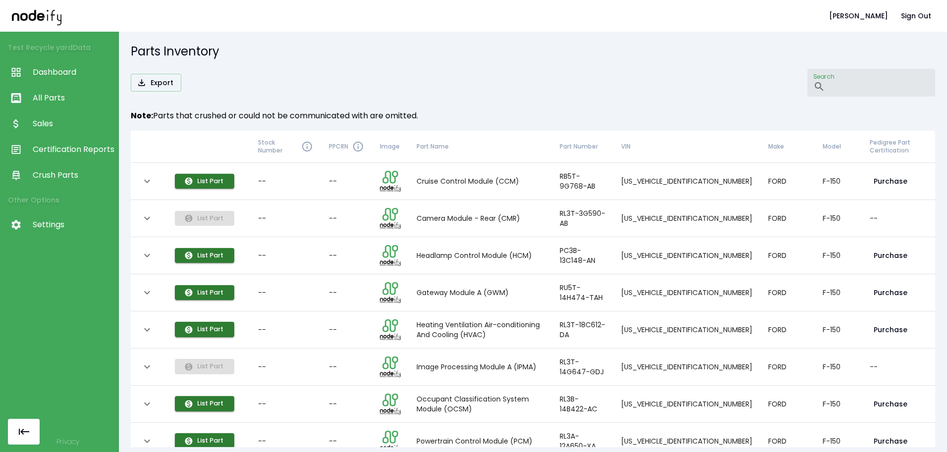
click at [72, 69] on span "Dashboard" at bounding box center [73, 72] width 81 height 12
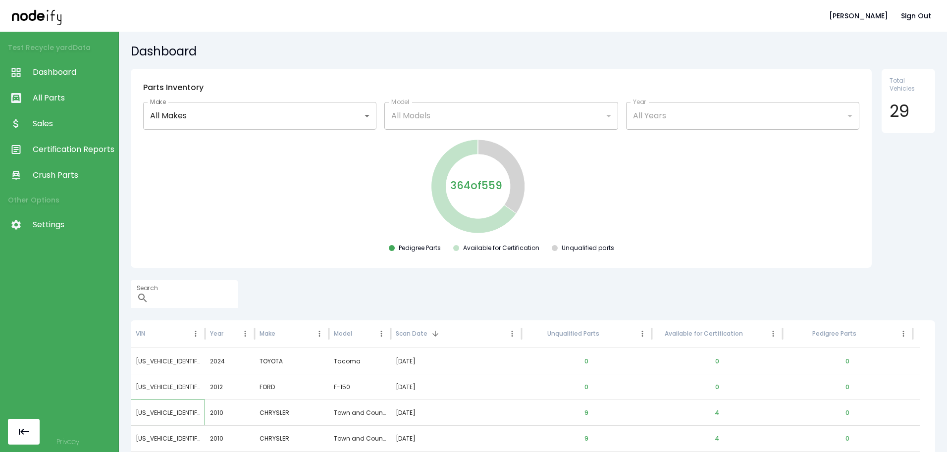
click at [171, 404] on div "[US_VEHICLE_IDENTIFICATION_NUMBER]" at bounding box center [168, 413] width 74 height 26
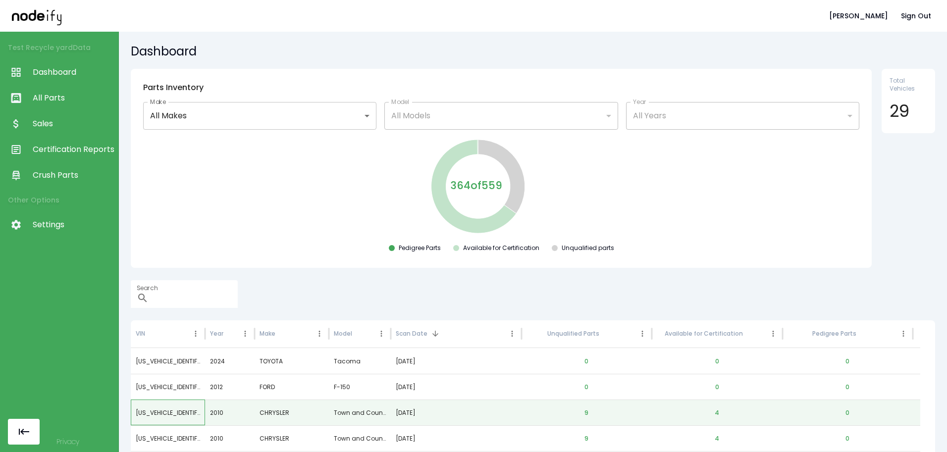
click at [171, 407] on div "[US_VEHICLE_IDENTIFICATION_NUMBER]" at bounding box center [168, 413] width 74 height 26
copy div "[US_VEHICLE_IDENTIFICATION_NUMBER]"
click at [80, 95] on span "All Parts" at bounding box center [73, 98] width 81 height 12
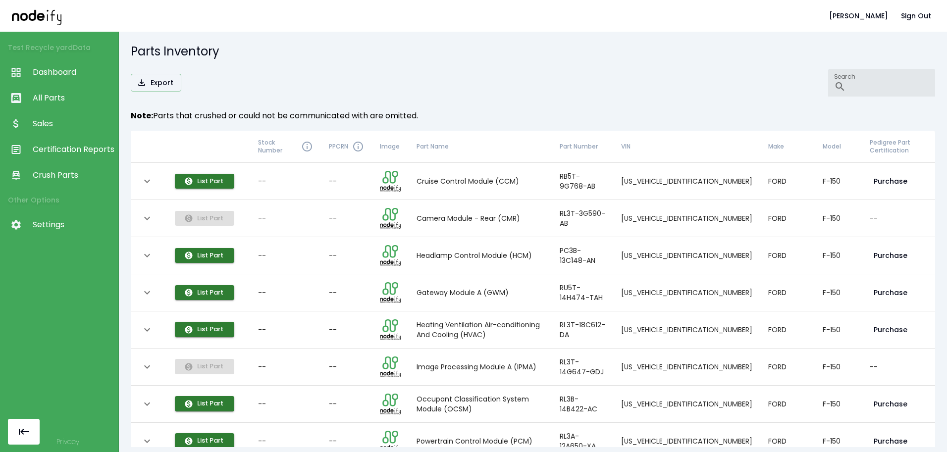
click at [738, 89] on input "Search" at bounding box center [892, 83] width 85 height 28
paste input "**********"
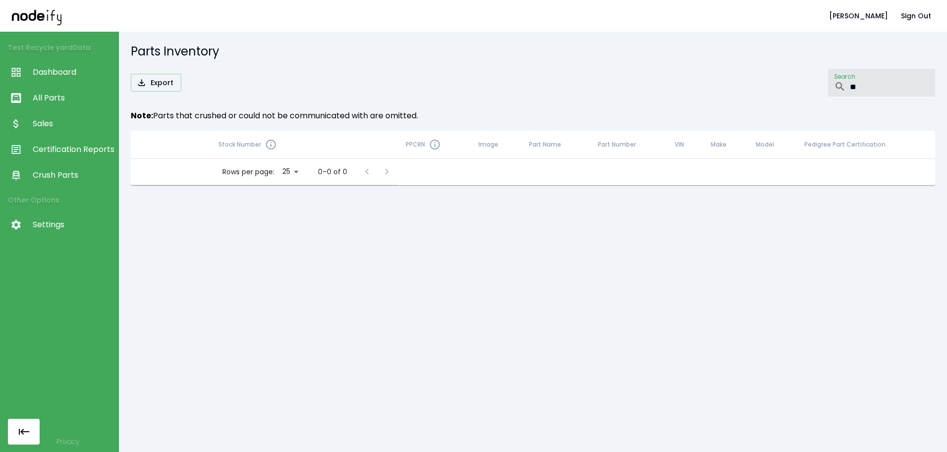
type input "*"
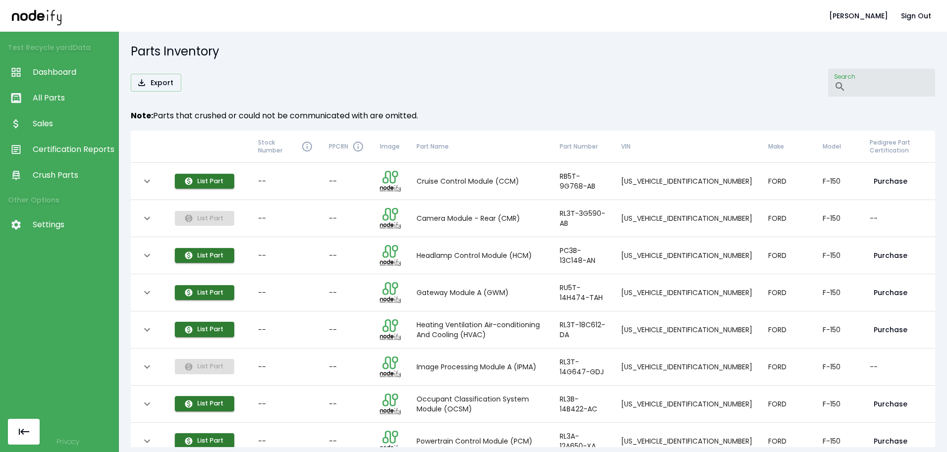
click at [56, 65] on link "Dashboard" at bounding box center [59, 72] width 118 height 26
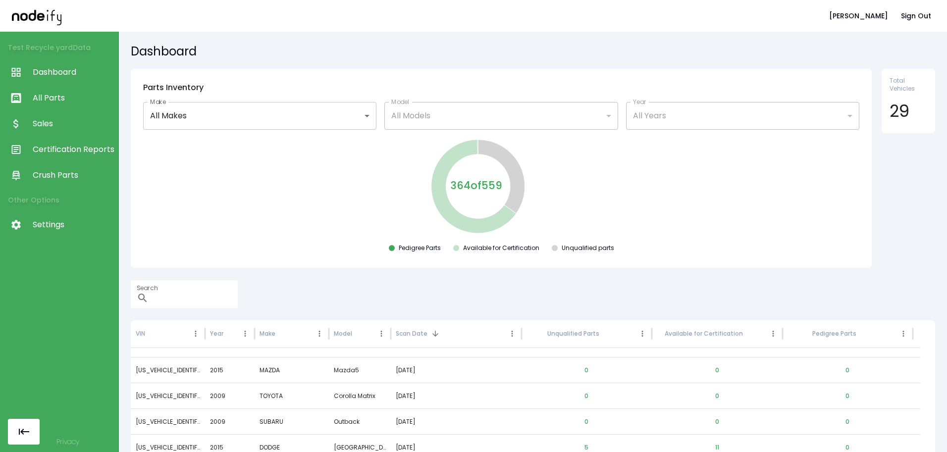
scroll to position [261, 0]
click at [185, 395] on div "[US_VEHICLE_IDENTIFICATION_NUMBER]" at bounding box center [168, 395] width 74 height 26
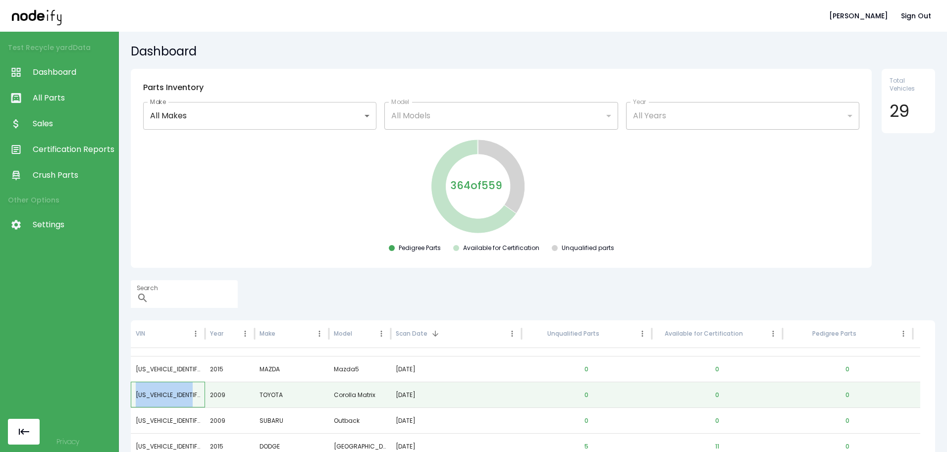
click at [185, 395] on div "[US_VEHICLE_IDENTIFICATION_NUMBER]" at bounding box center [168, 395] width 74 height 26
copy div "[US_VEHICLE_IDENTIFICATION_NUMBER]"
click at [170, 304] on input "Search" at bounding box center [194, 294] width 85 height 28
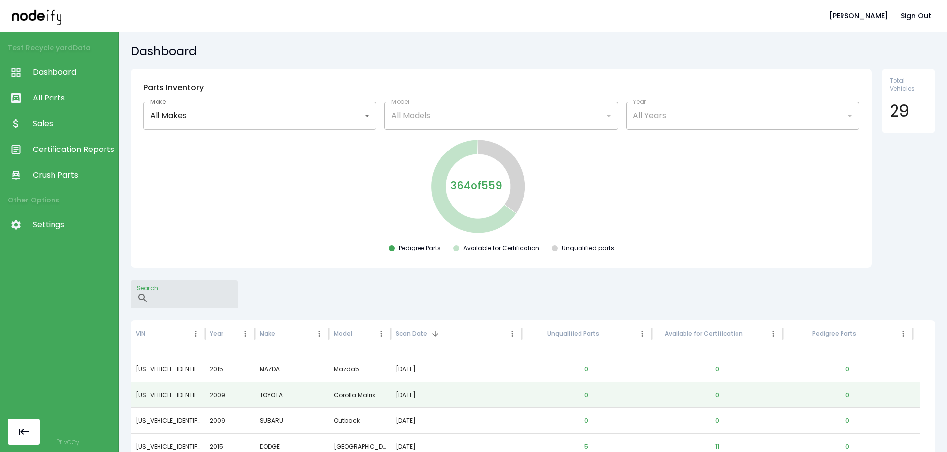
paste input "**********"
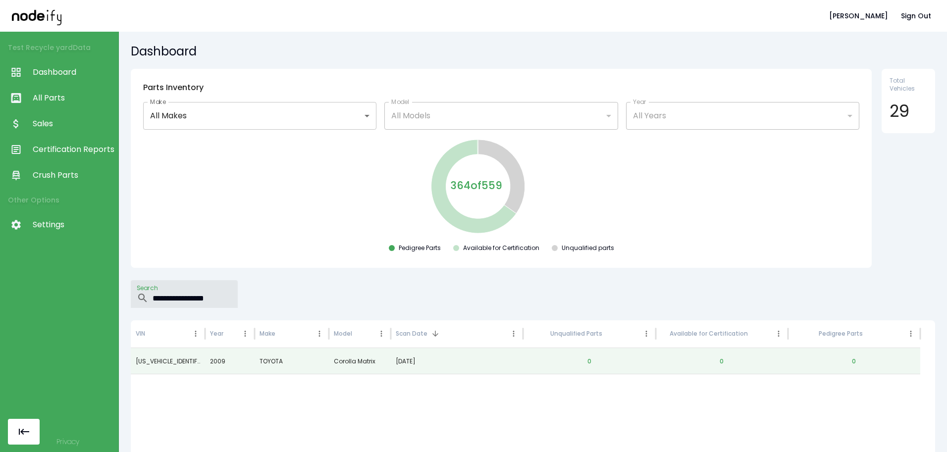
scroll to position [0, 0]
type input "*"
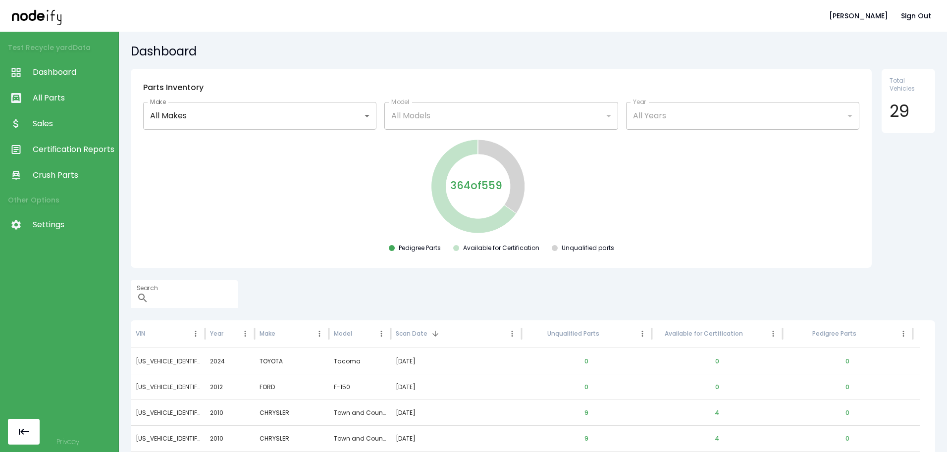
click at [64, 71] on span "Dashboard" at bounding box center [73, 72] width 81 height 12
click at [584, 413] on button "9" at bounding box center [586, 413] width 20 height 24
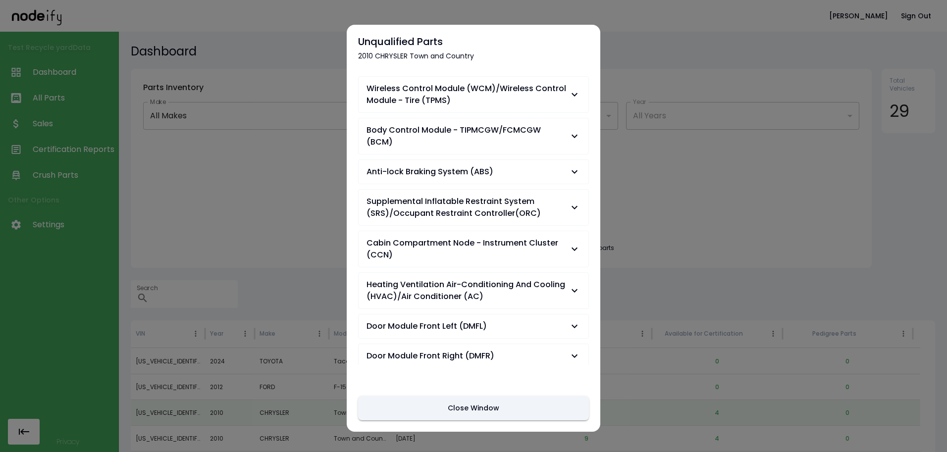
scroll to position [33, 0]
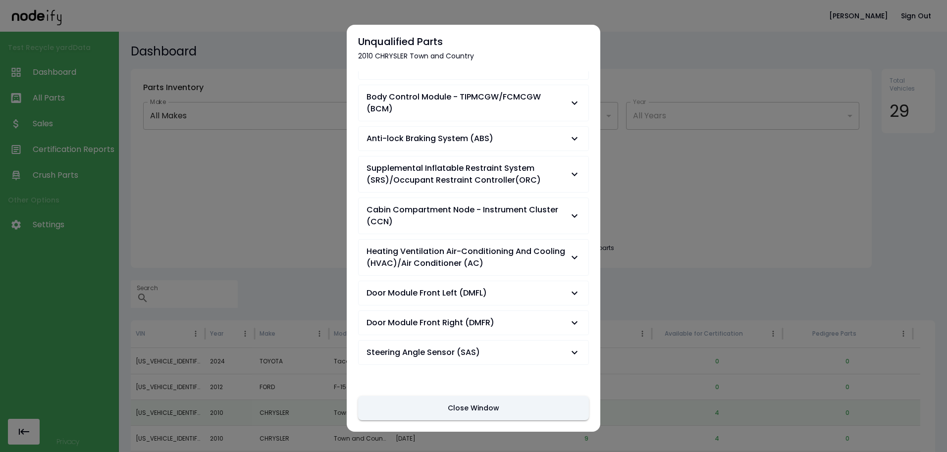
click at [569, 288] on icon "button" at bounding box center [574, 293] width 12 height 12
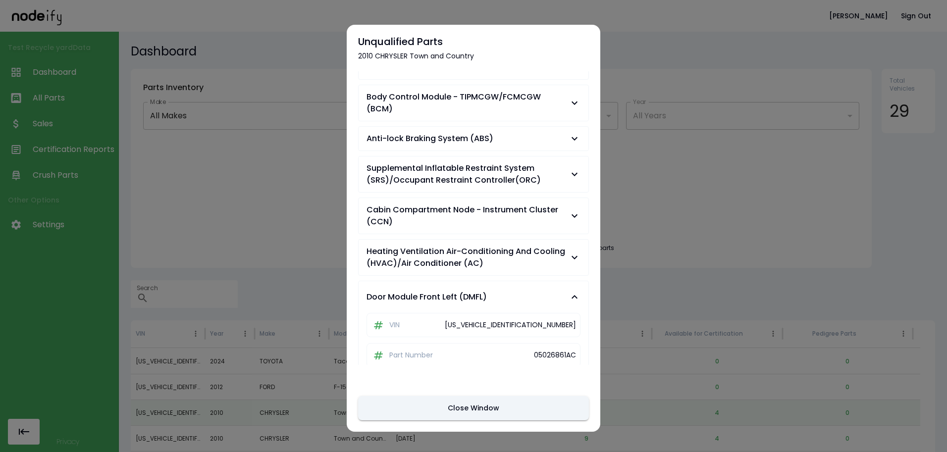
click at [569, 288] on button "Door Module Front Left (DMFL)" at bounding box center [473, 297] width 230 height 32
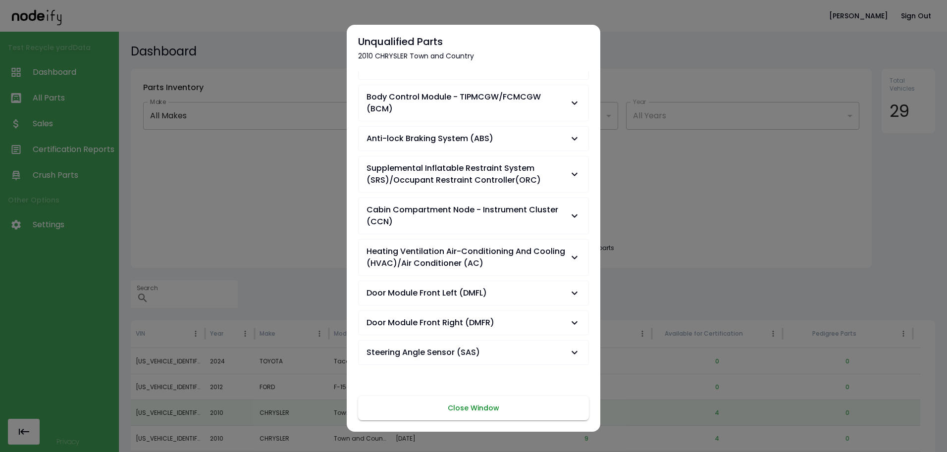
click at [504, 405] on button "Close Window" at bounding box center [473, 408] width 231 height 24
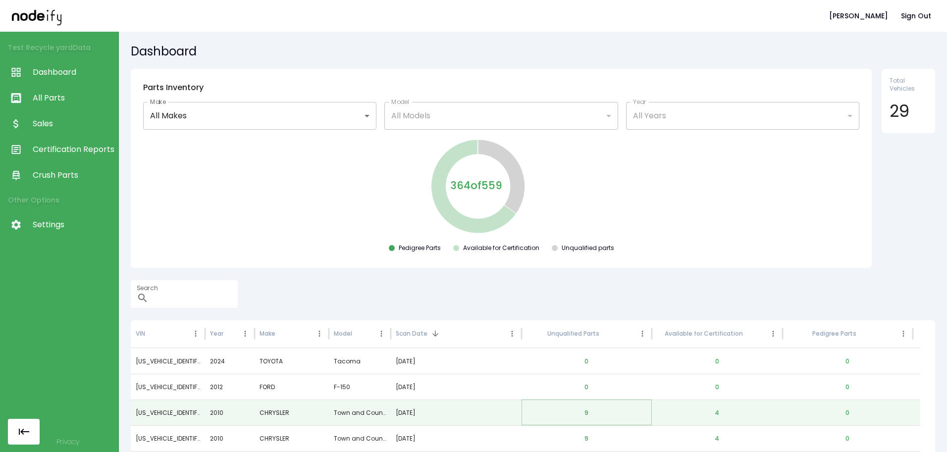
click at [581, 413] on button "9" at bounding box center [586, 413] width 20 height 24
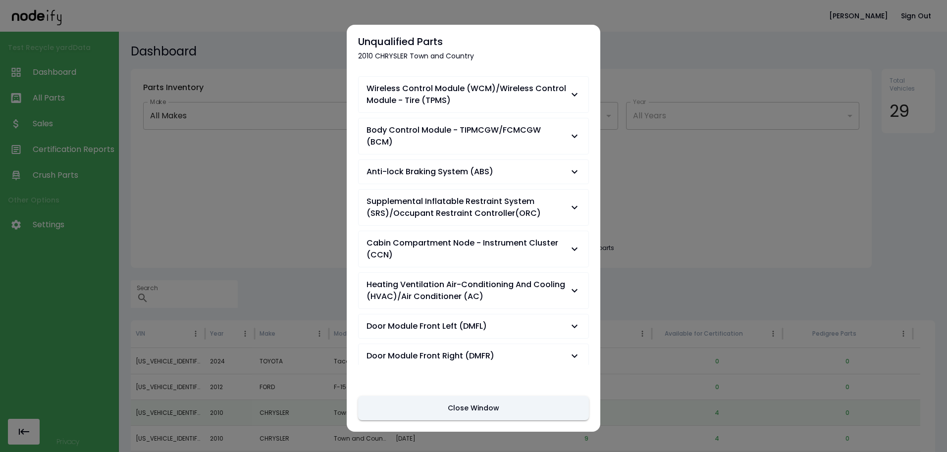
click at [568, 89] on icon "button" at bounding box center [574, 95] width 12 height 12
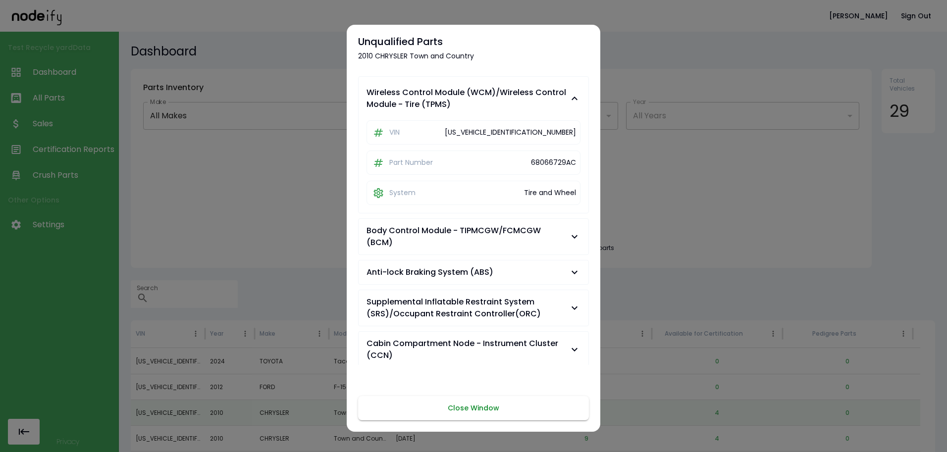
click at [487, 406] on button "Close Window" at bounding box center [473, 408] width 231 height 24
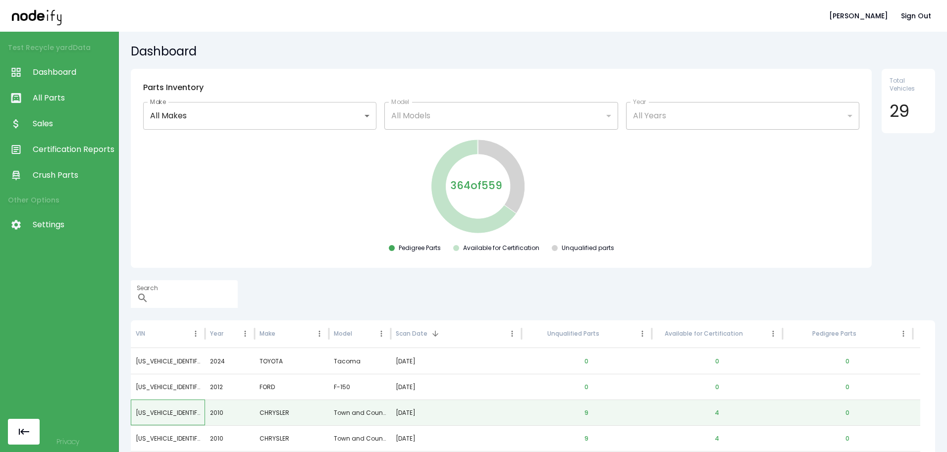
click at [163, 414] on div "[US_VEHICLE_IDENTIFICATION_NUMBER]" at bounding box center [168, 413] width 74 height 26
click at [585, 414] on button "9" at bounding box center [586, 413] width 20 height 24
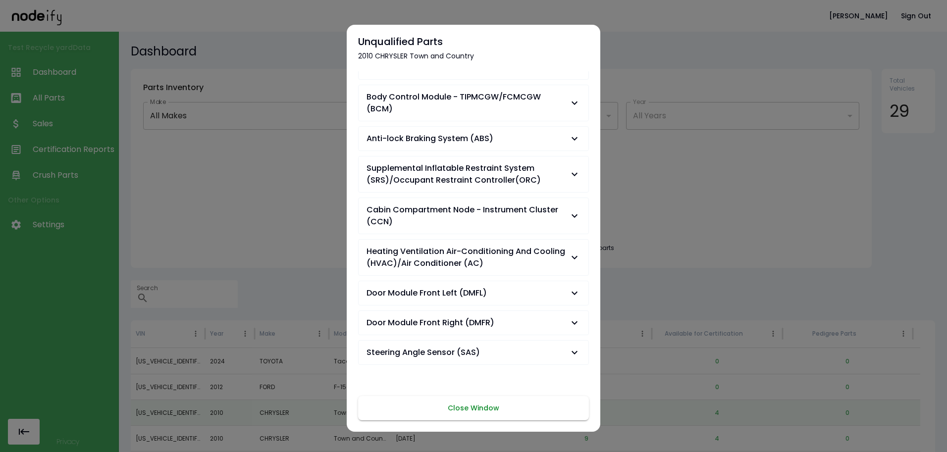
click at [412, 410] on button "Close Window" at bounding box center [473, 408] width 231 height 24
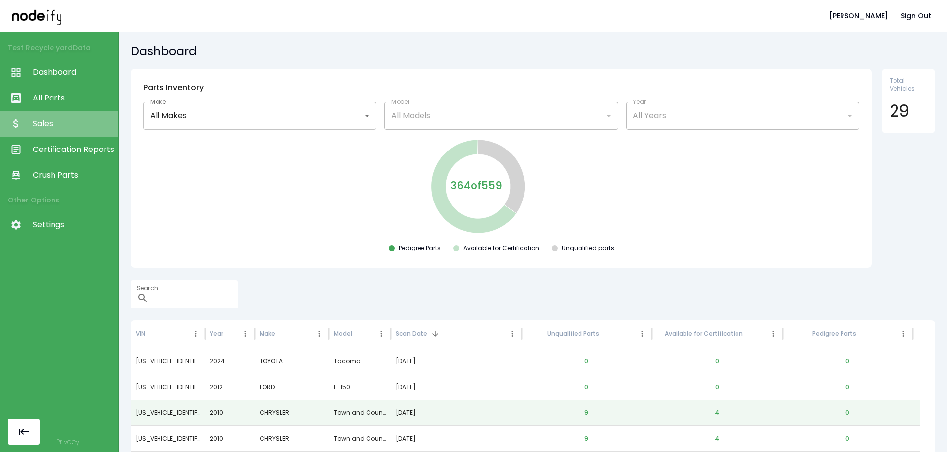
click at [38, 126] on span "Sales" at bounding box center [73, 124] width 81 height 12
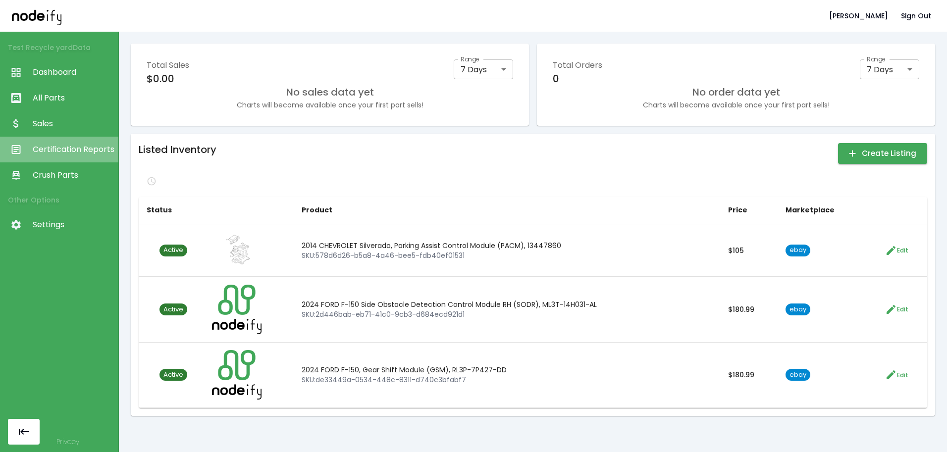
click at [98, 150] on span "Certification Reports" at bounding box center [73, 150] width 81 height 12
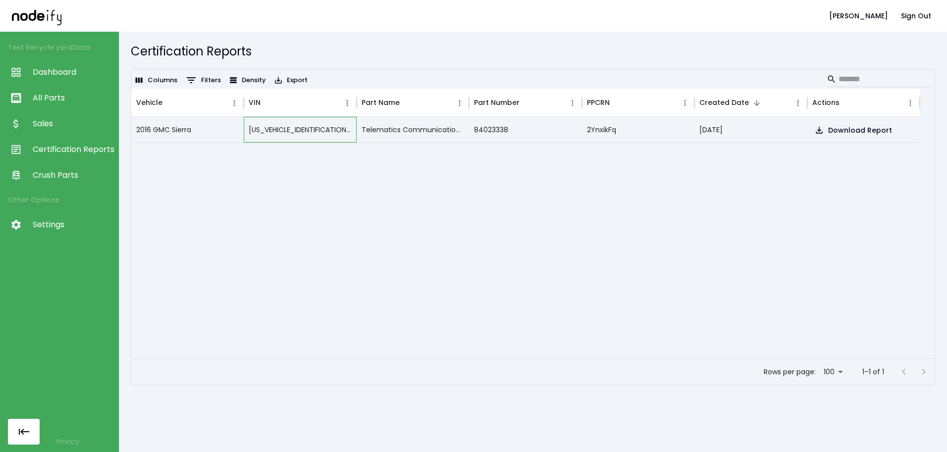
click at [301, 127] on div "[US_VEHICLE_IDENTIFICATION_NUMBER]" at bounding box center [300, 130] width 112 height 26
copy div "[US_VEHICLE_IDENTIFICATION_NUMBER]"
click at [738, 72] on input "Search" at bounding box center [877, 79] width 79 height 16
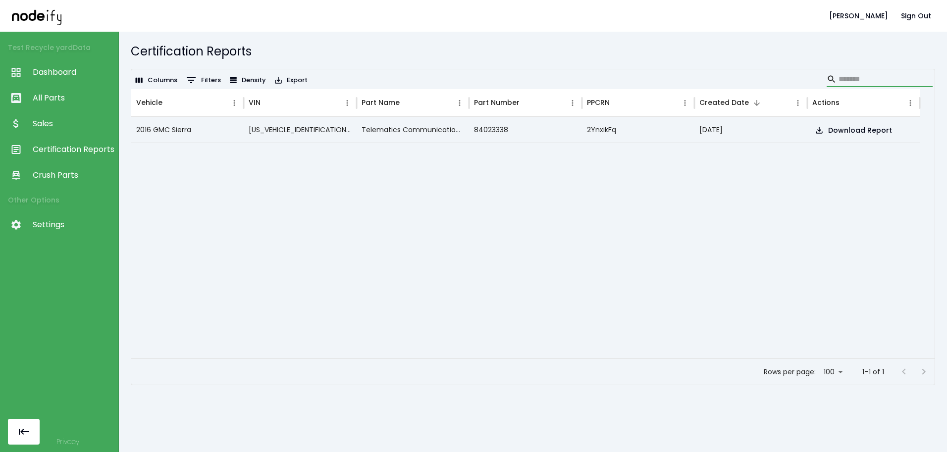
paste input "**********"
type input "*"
click at [84, 173] on span "Crush Parts" at bounding box center [73, 175] width 81 height 12
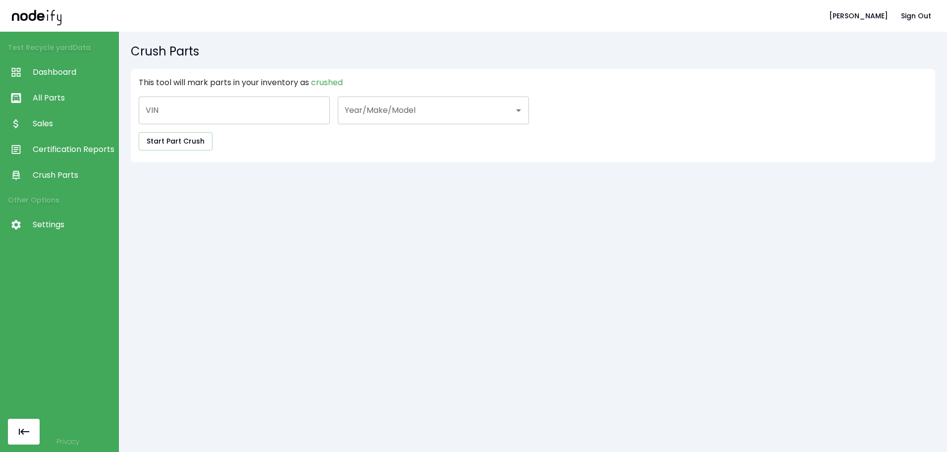
click at [375, 114] on div "Year/Make/Model Year/Make/Model" at bounding box center [433, 111] width 191 height 28
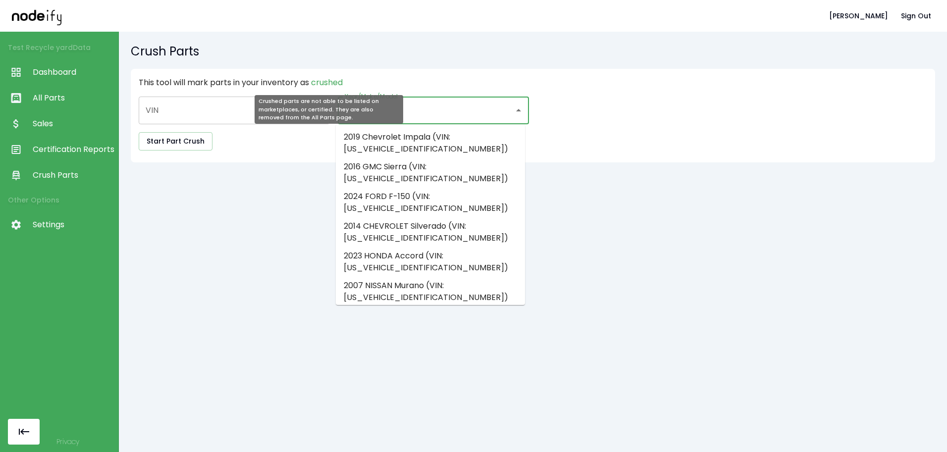
click at [321, 84] on span "crushed" at bounding box center [327, 82] width 32 height 11
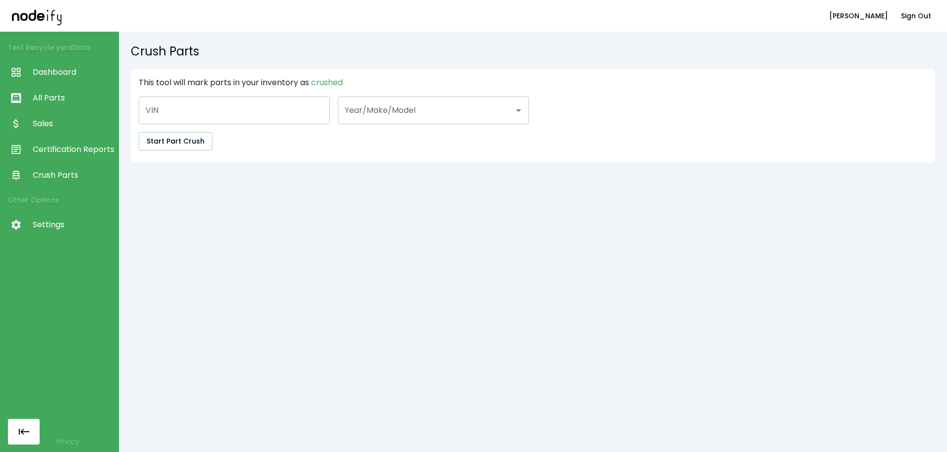
click at [74, 131] on link "Sales" at bounding box center [59, 124] width 118 height 26
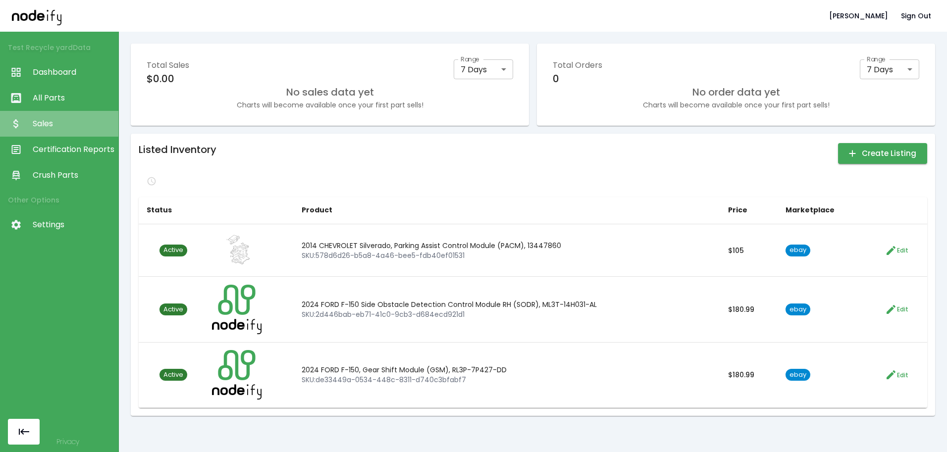
click at [74, 131] on link "Sales" at bounding box center [59, 124] width 118 height 26
click at [68, 98] on span "All Parts" at bounding box center [73, 98] width 81 height 12
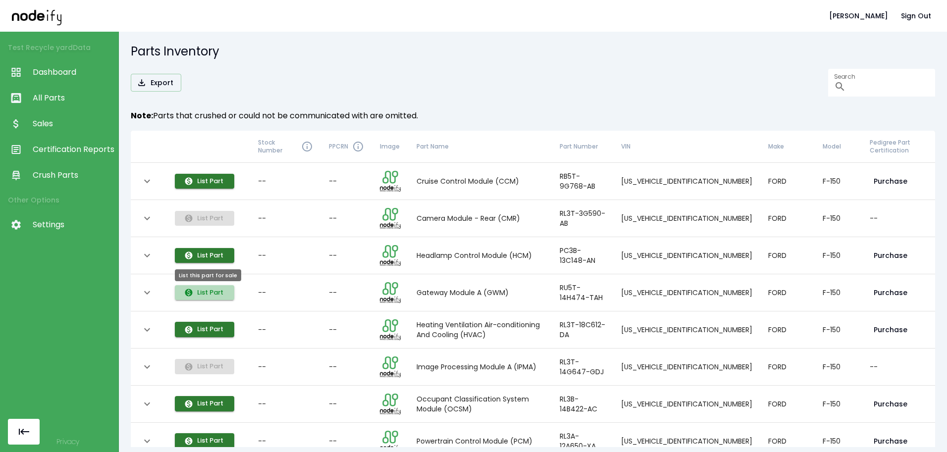
click at [218, 288] on button "List Part" at bounding box center [204, 292] width 59 height 15
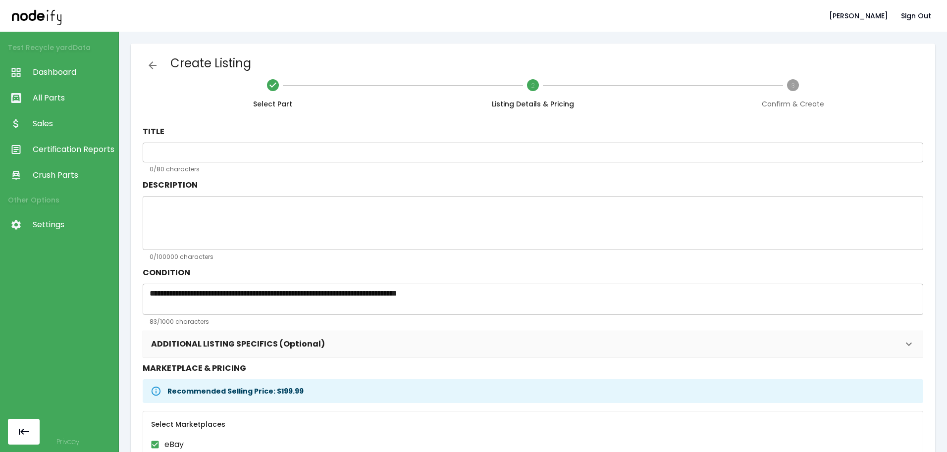
type input "**********"
type textarea "**********"
type input "****"
type input "******"
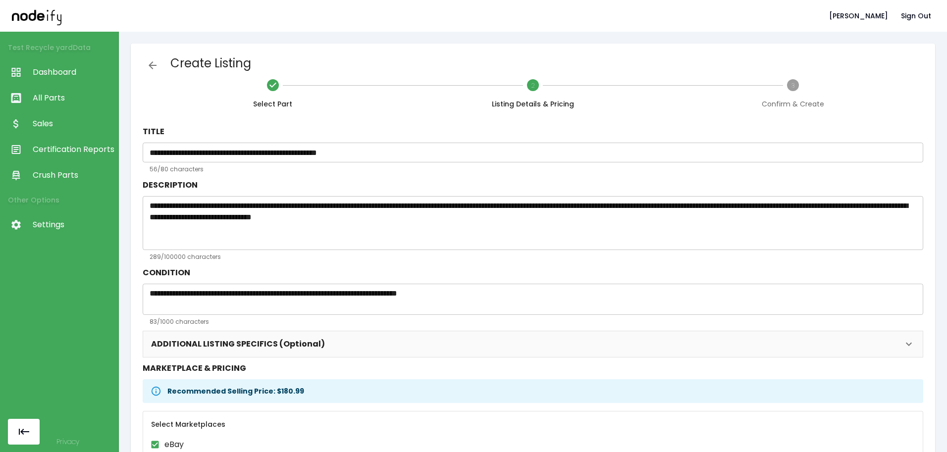
scroll to position [93, 0]
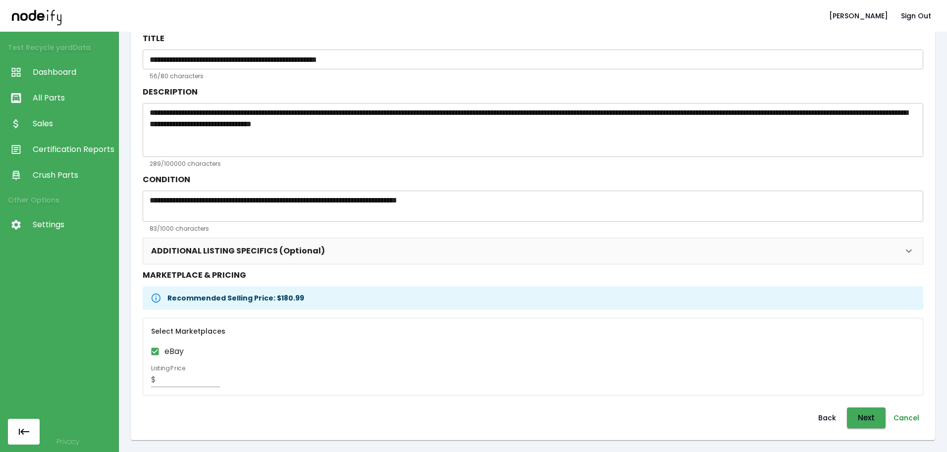
click at [738, 425] on button "Cancel" at bounding box center [906, 417] width 34 height 21
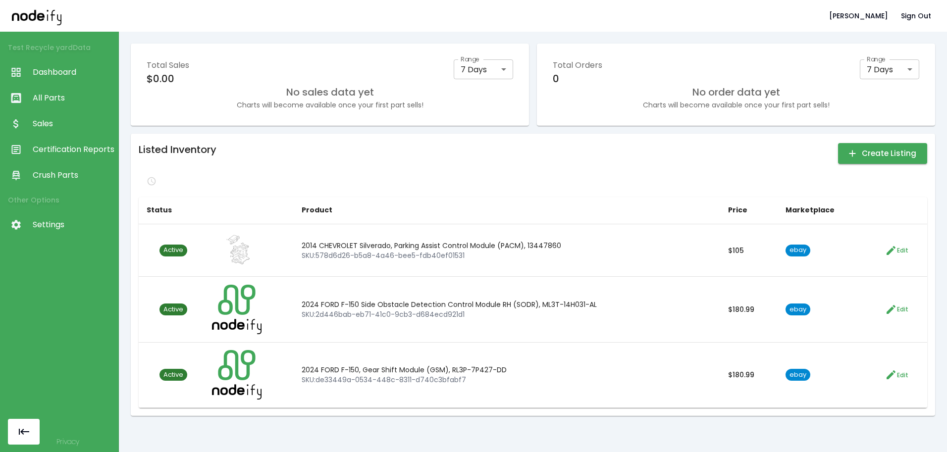
click at [48, 102] on span "All Parts" at bounding box center [73, 98] width 81 height 12
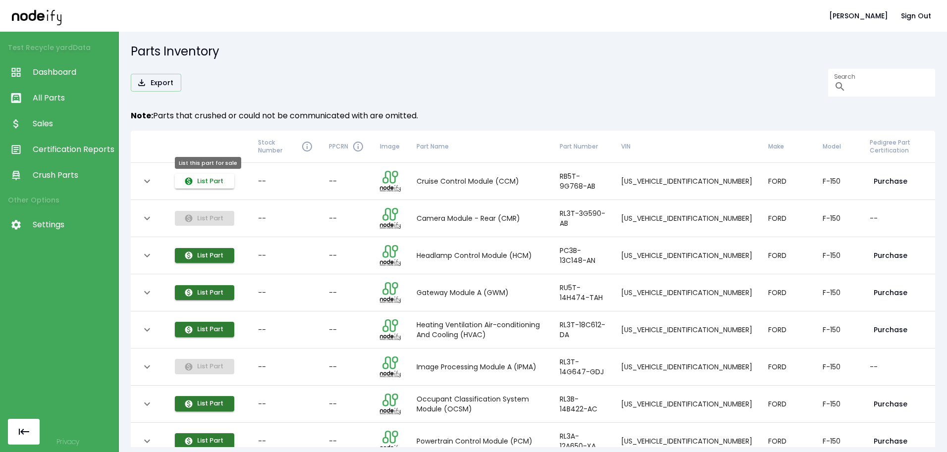
click at [193, 181] on icon "List this part for sale" at bounding box center [188, 180] width 7 height 7
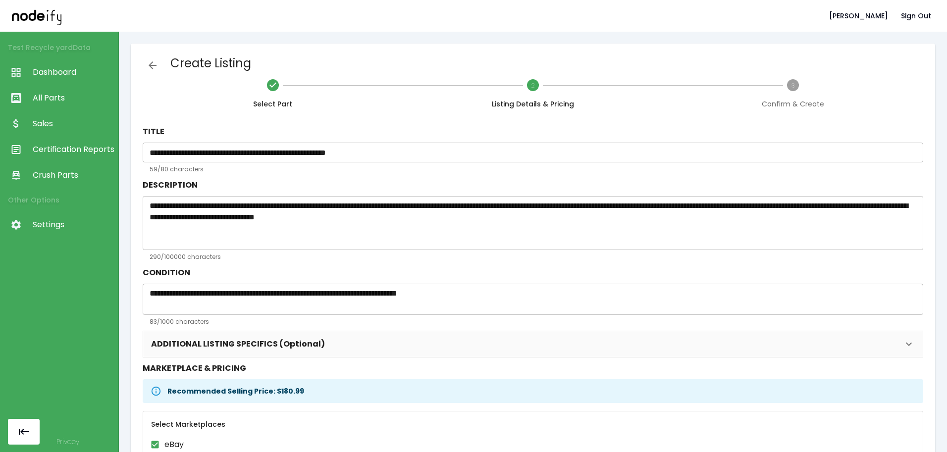
scroll to position [93, 0]
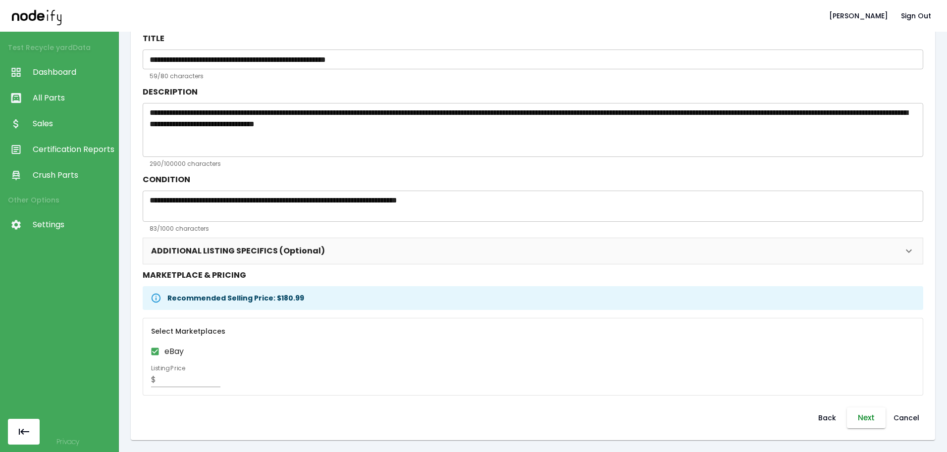
click at [738, 420] on button "Next" at bounding box center [866, 417] width 39 height 21
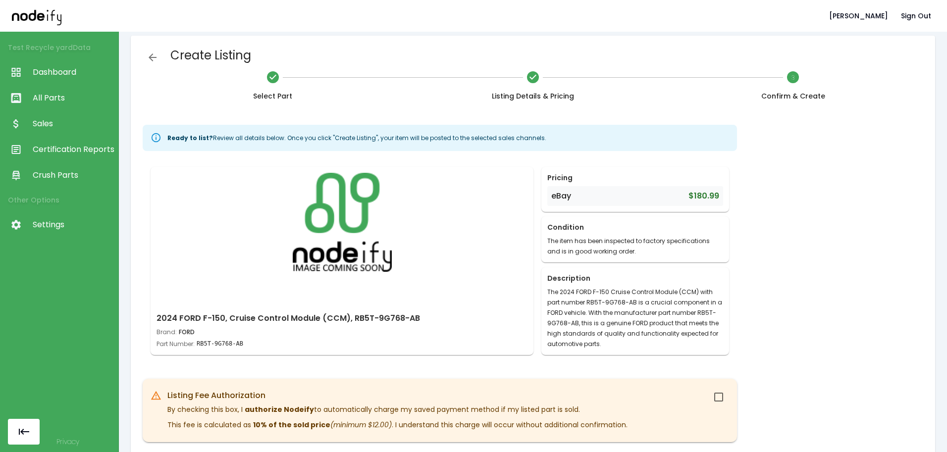
scroll to position [0, 0]
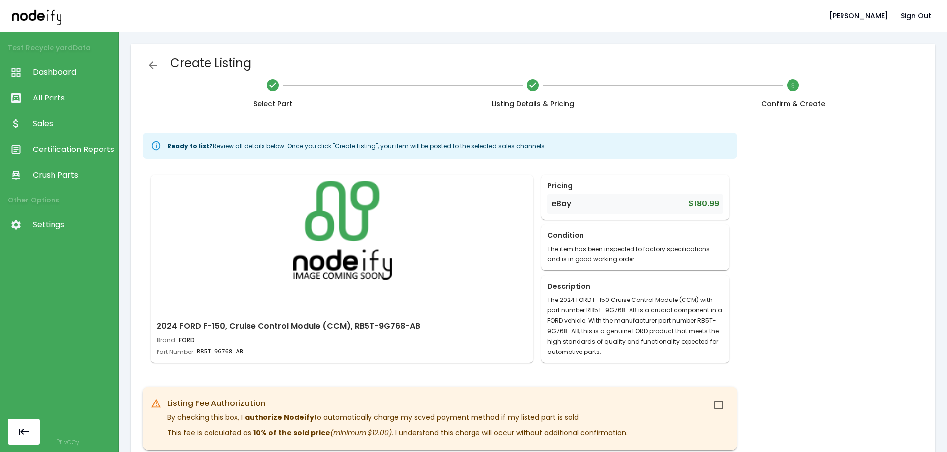
drag, startPoint x: 359, startPoint y: 251, endPoint x: 299, endPoint y: 253, distance: 60.5
click at [299, 253] on img at bounding box center [341, 230] width 371 height 99
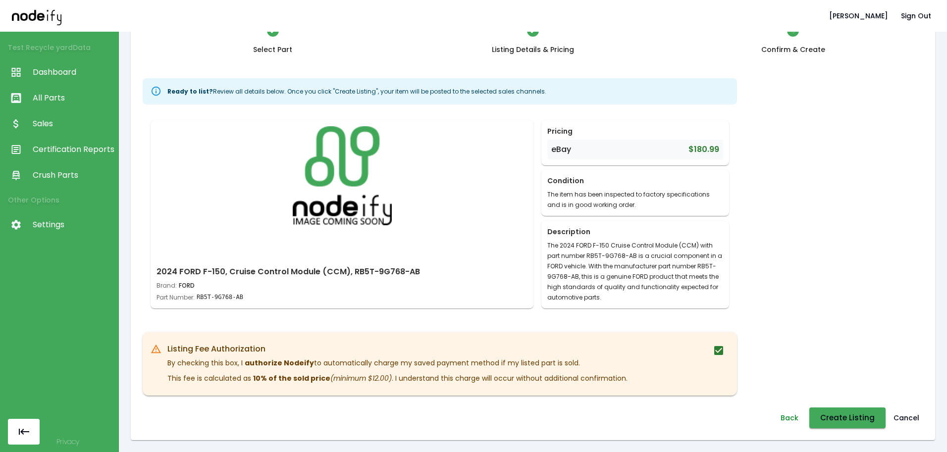
click at [738, 411] on button "Back" at bounding box center [789, 417] width 32 height 21
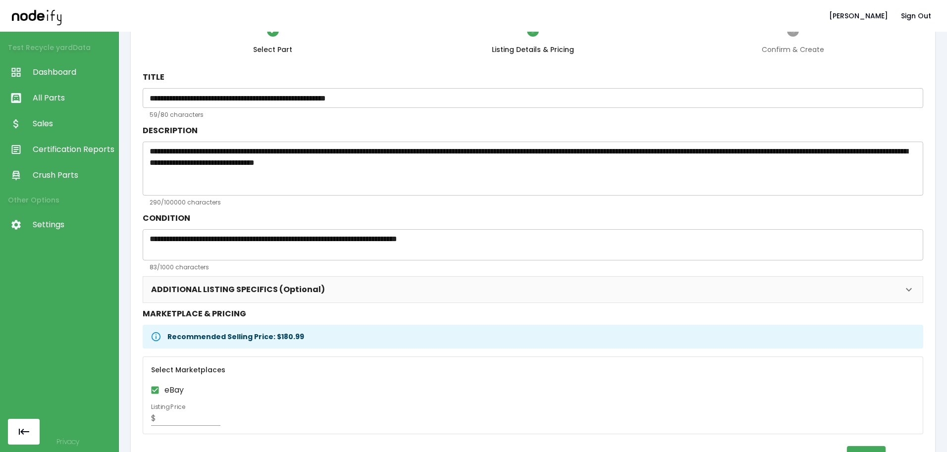
scroll to position [93, 0]
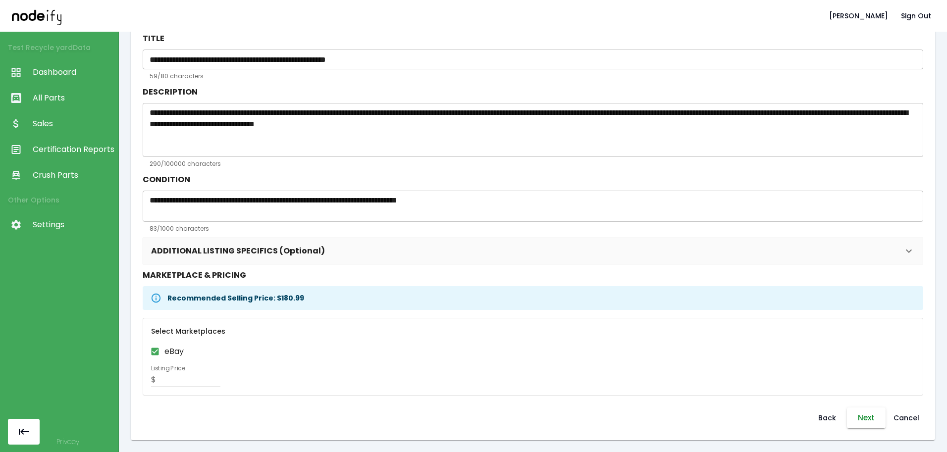
click at [738, 426] on button "Next" at bounding box center [866, 417] width 39 height 21
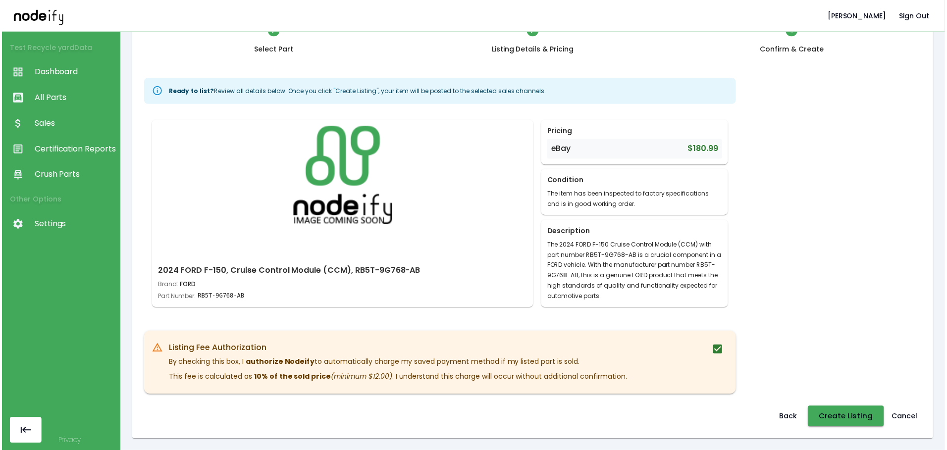
scroll to position [54, 0]
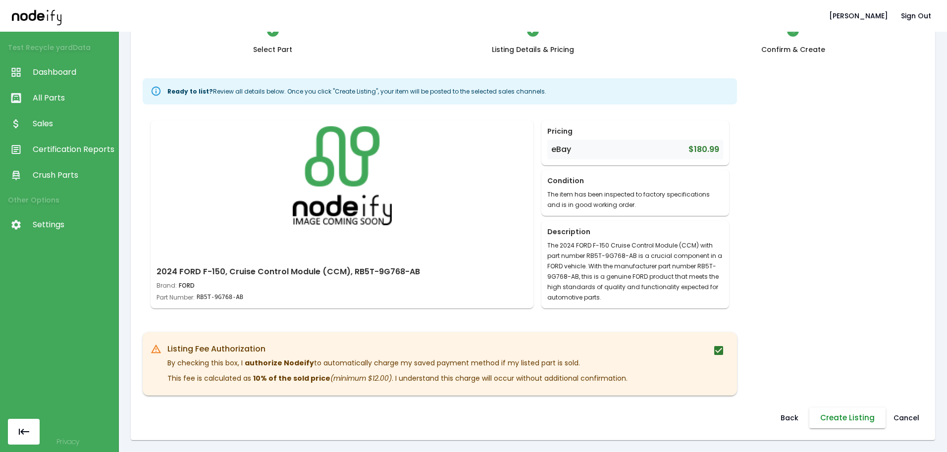
click at [738, 421] on button "Create Listing" at bounding box center [847, 417] width 76 height 21
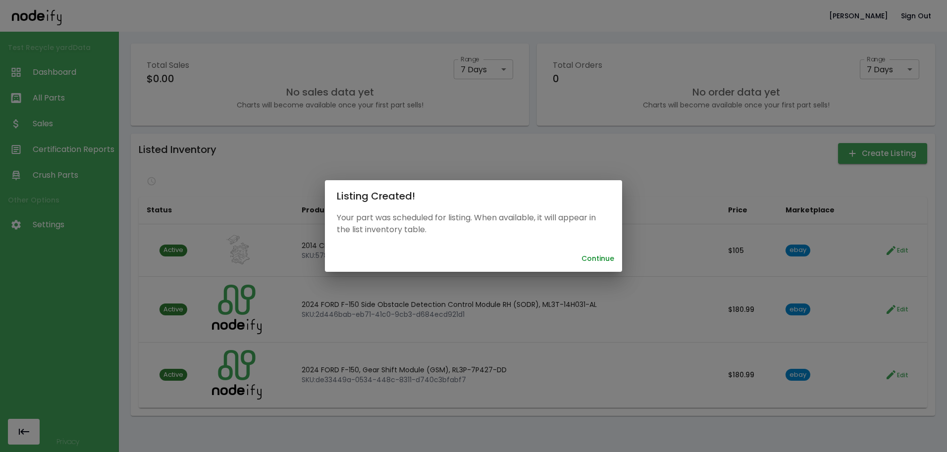
click at [598, 254] on button "Continue" at bounding box center [597, 259] width 41 height 18
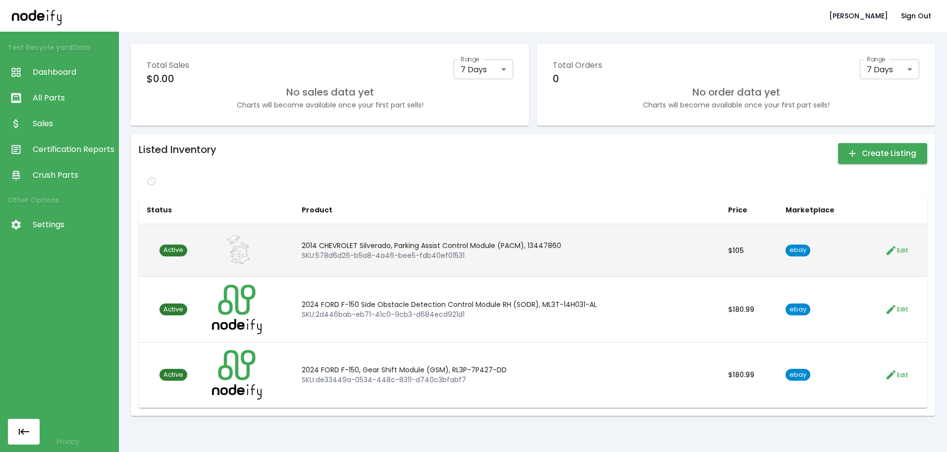
click at [738, 248] on span "ebay" at bounding box center [797, 250] width 25 height 9
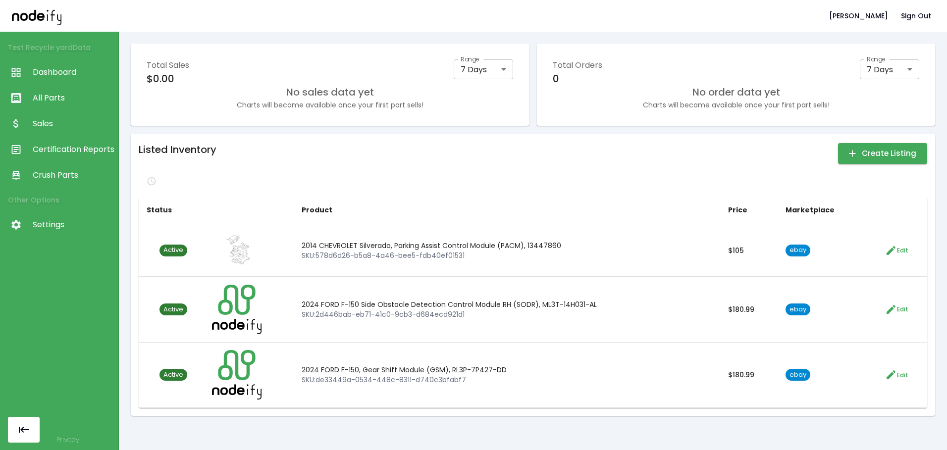
click at [68, 72] on span "Dashboard" at bounding box center [73, 72] width 81 height 12
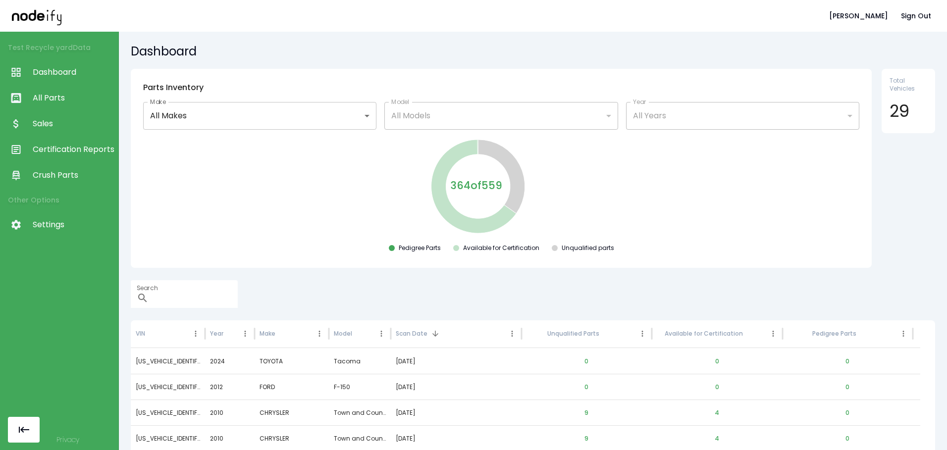
click at [345, 116] on body "**********" at bounding box center [473, 225] width 947 height 450
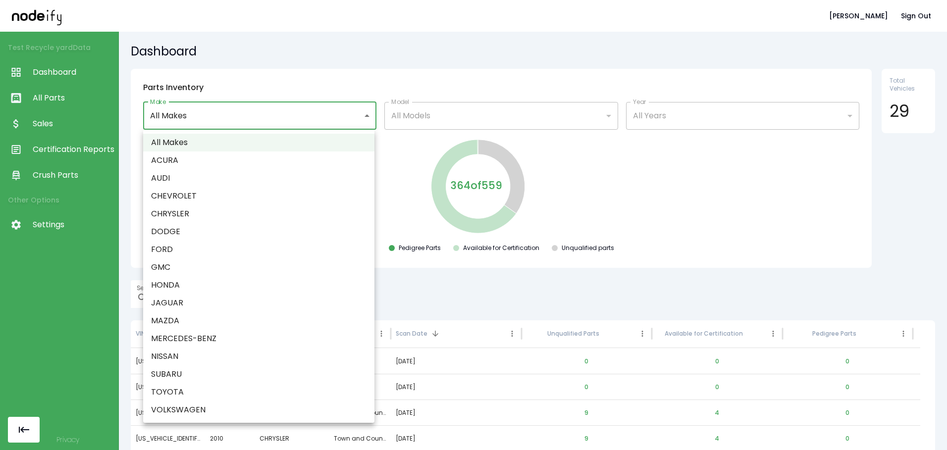
click at [354, 102] on div at bounding box center [473, 225] width 947 height 450
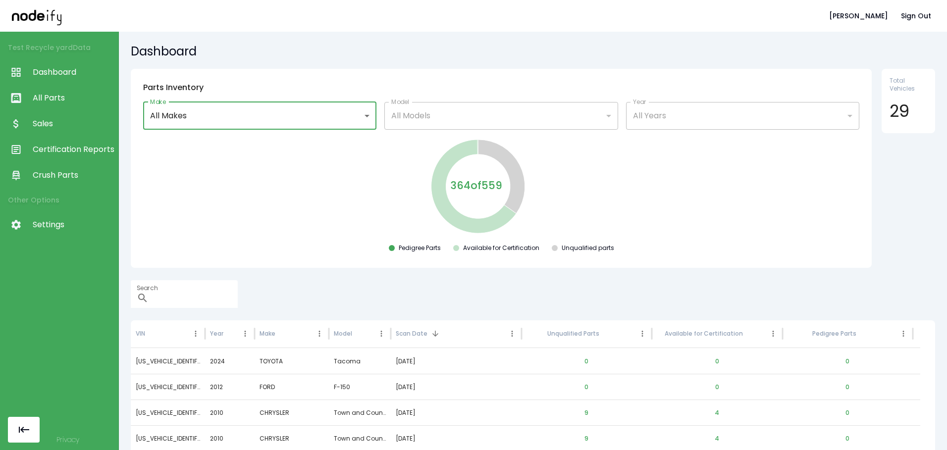
scroll to position [41, 0]
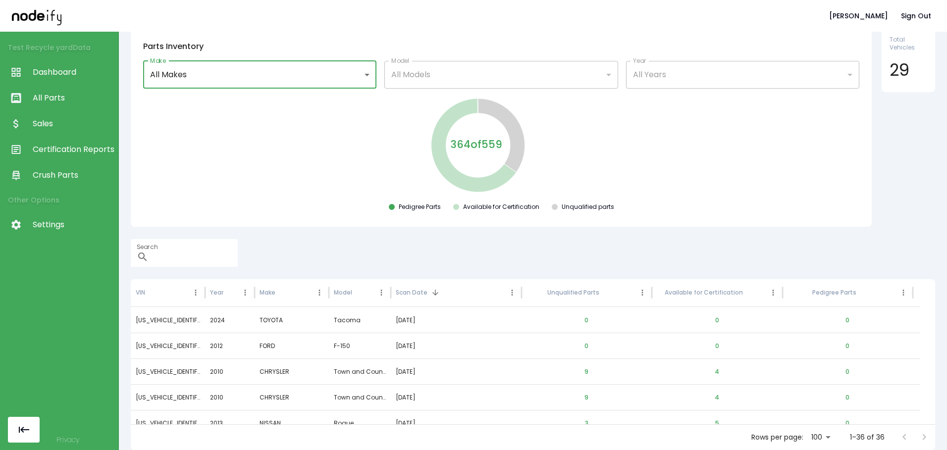
click at [45, 123] on span "Sales" at bounding box center [73, 124] width 81 height 12
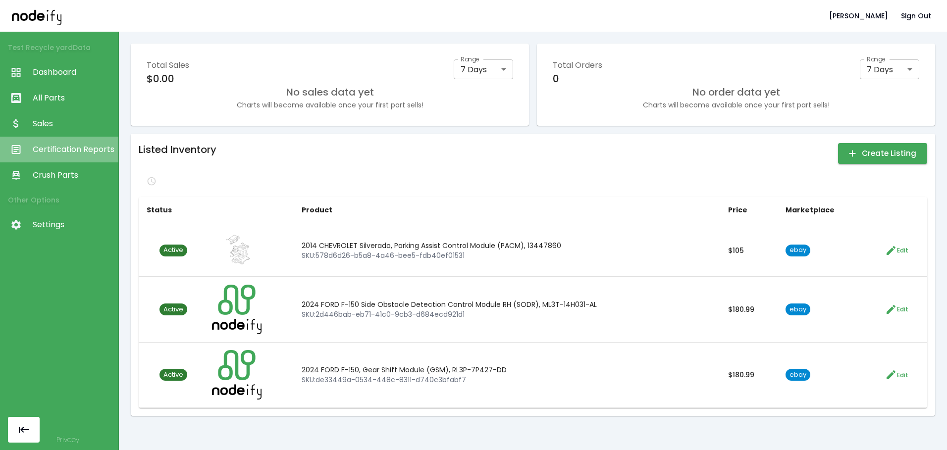
click at [70, 152] on span "Certification Reports" at bounding box center [73, 150] width 81 height 12
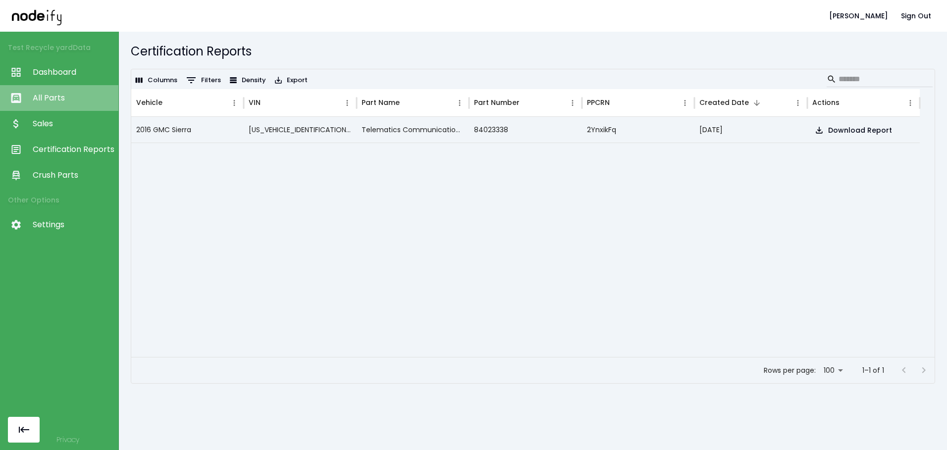
click at [50, 102] on span "All Parts" at bounding box center [73, 98] width 81 height 12
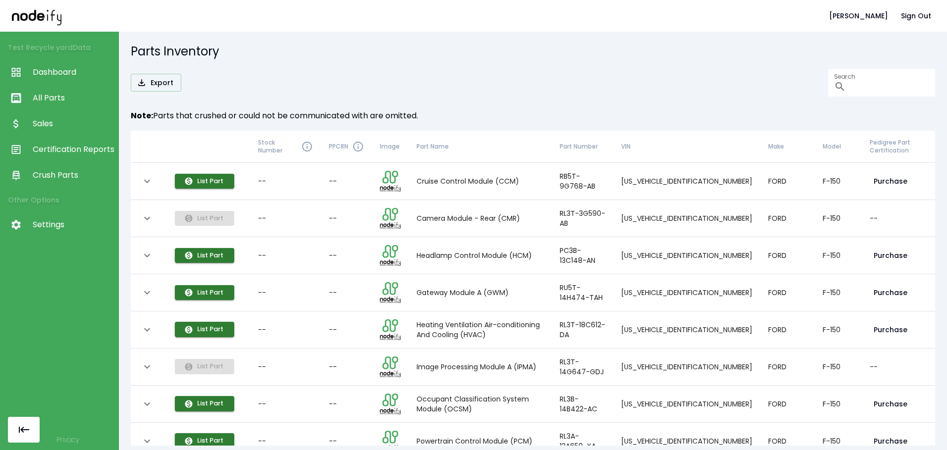
click at [145, 180] on icon "expand row" at bounding box center [147, 181] width 6 height 3
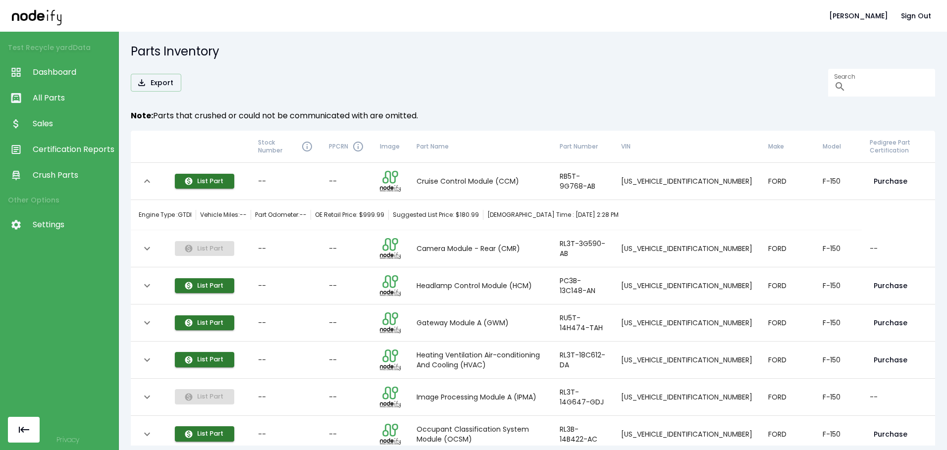
click at [431, 172] on td "Cruise Control Module (CCM)" at bounding box center [479, 181] width 143 height 37
click at [149, 183] on icon "expand row" at bounding box center [147, 180] width 6 height 3
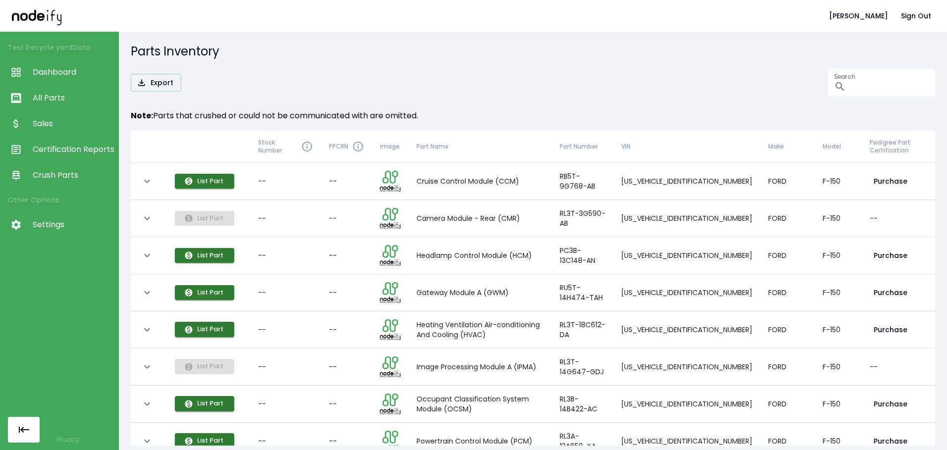
click at [146, 219] on icon "expand row" at bounding box center [147, 218] width 6 height 3
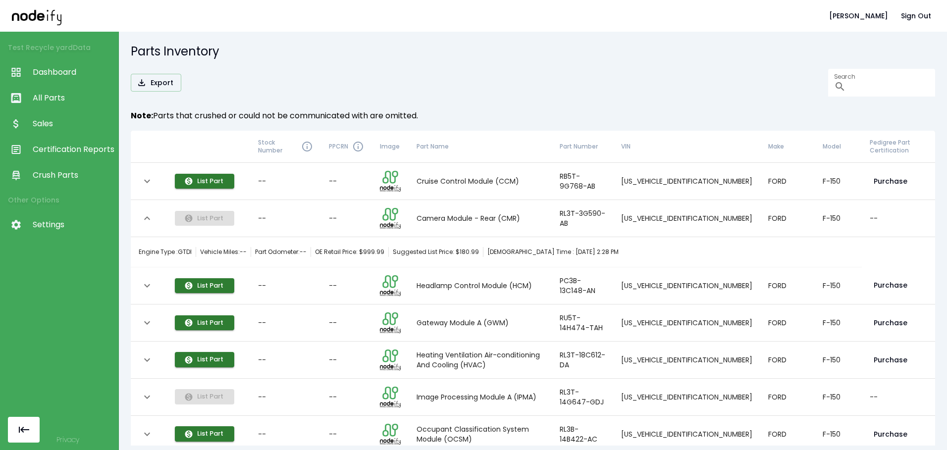
click at [146, 219] on icon "expand row" at bounding box center [147, 218] width 12 height 12
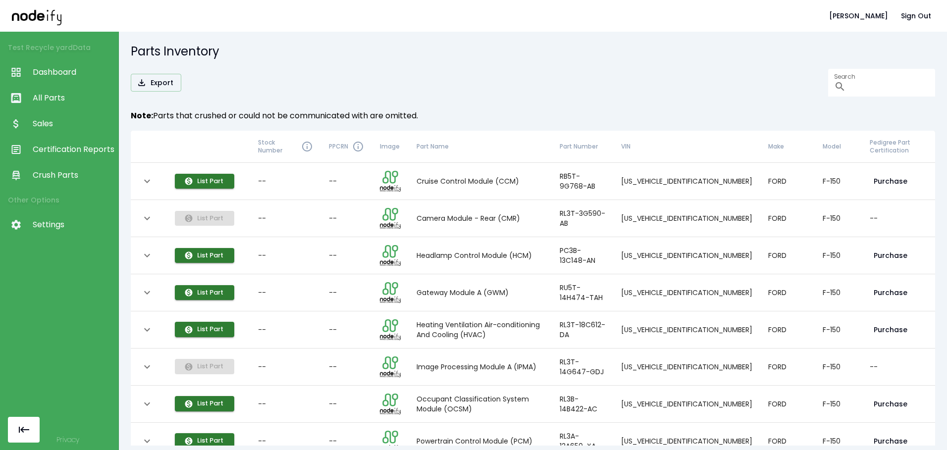
click at [146, 254] on icon "expand row" at bounding box center [147, 256] width 12 height 12
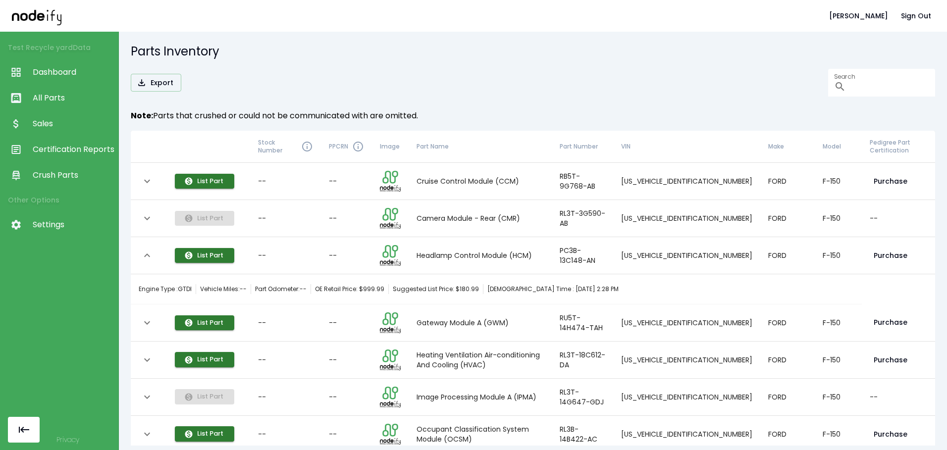
click at [146, 254] on icon "expand row" at bounding box center [147, 256] width 12 height 12
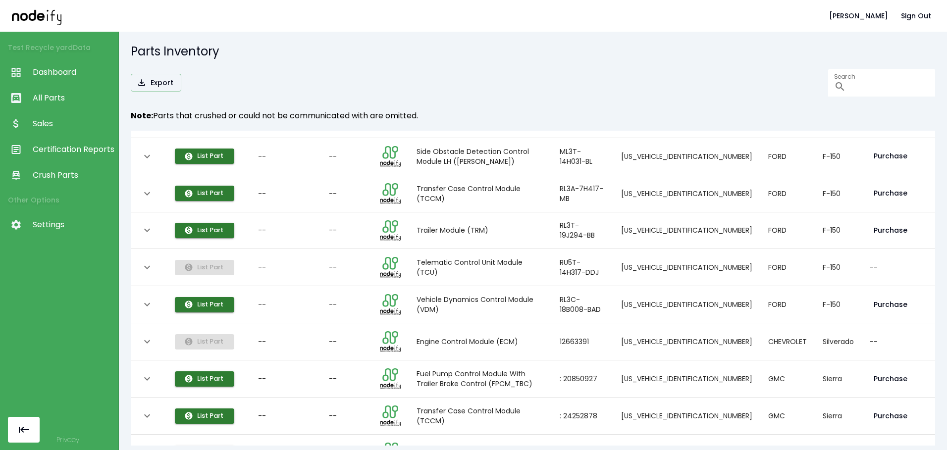
scroll to position [731, 0]
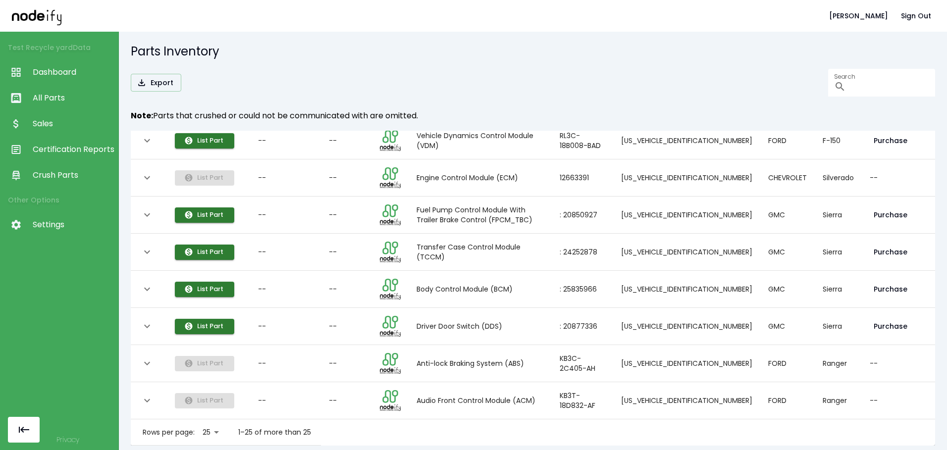
click at [148, 357] on icon "expand row" at bounding box center [147, 363] width 12 height 12
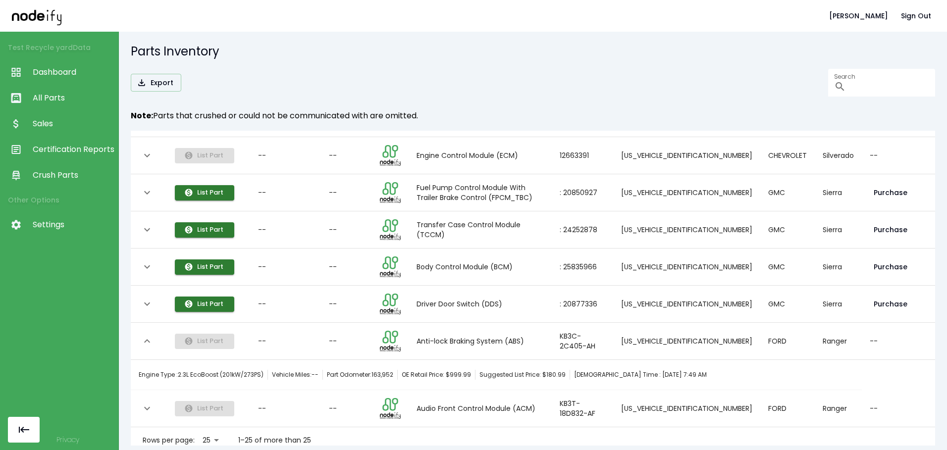
click at [145, 232] on icon "expand row" at bounding box center [147, 230] width 12 height 12
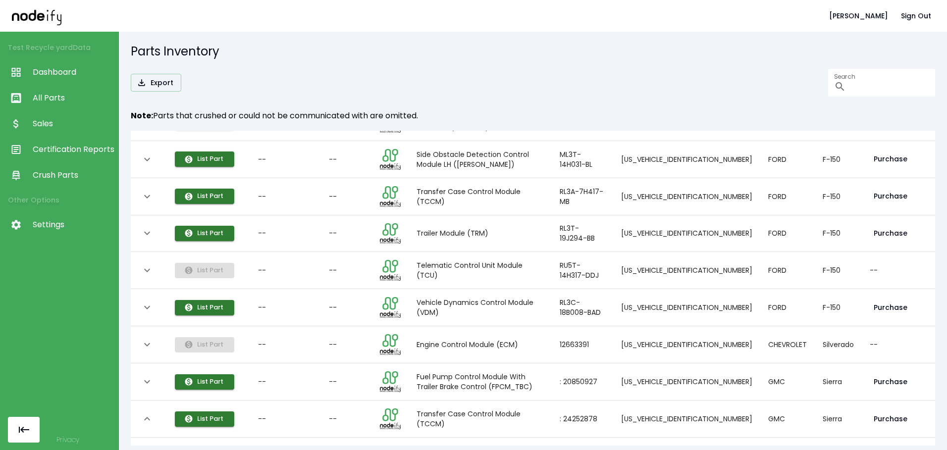
scroll to position [532, 0]
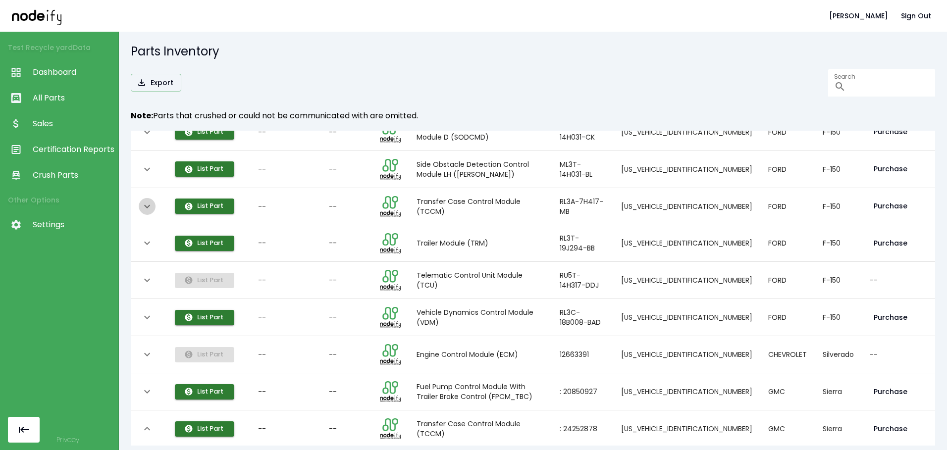
click at [144, 212] on icon "expand row" at bounding box center [147, 207] width 12 height 12
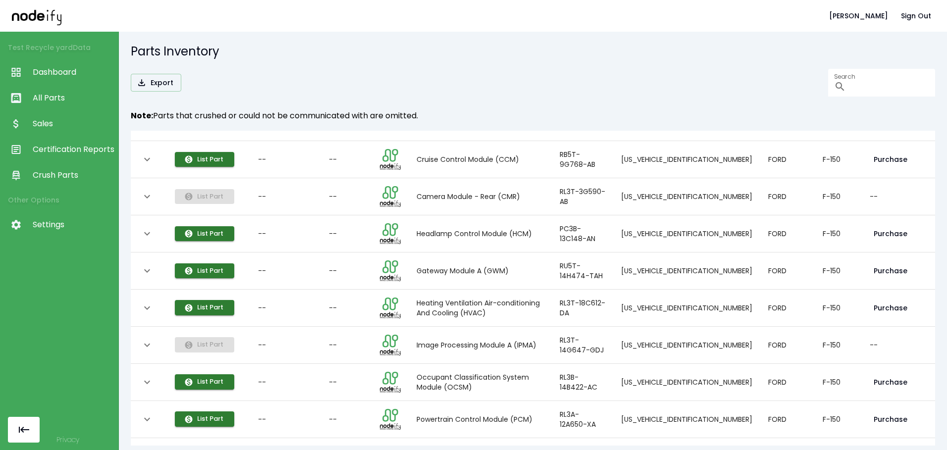
scroll to position [0, 0]
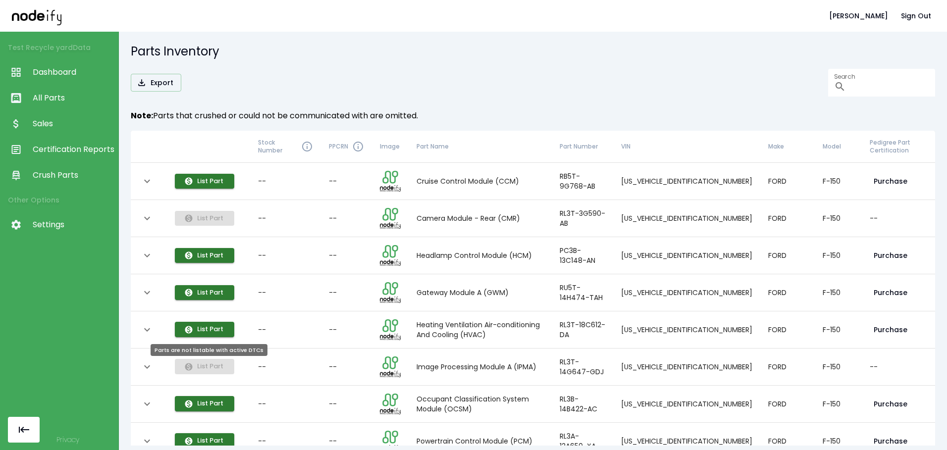
click at [216, 365] on span "List Part" at bounding box center [204, 366] width 59 height 10
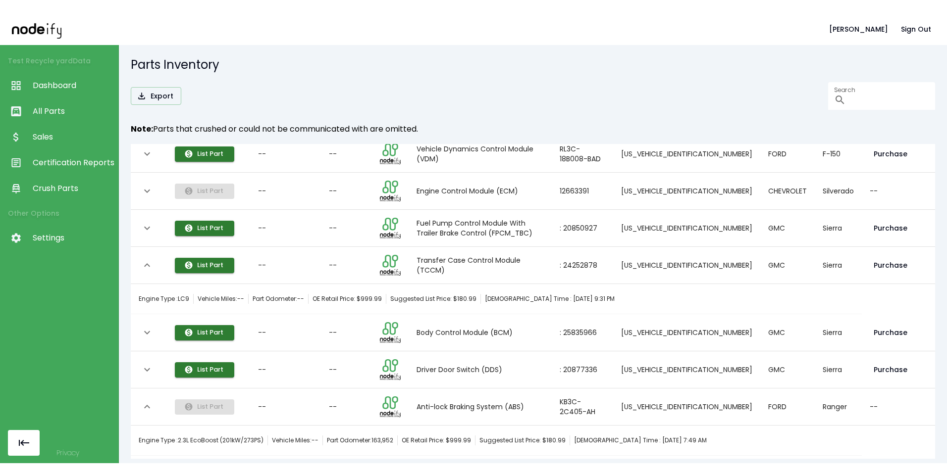
scroll to position [739, 0]
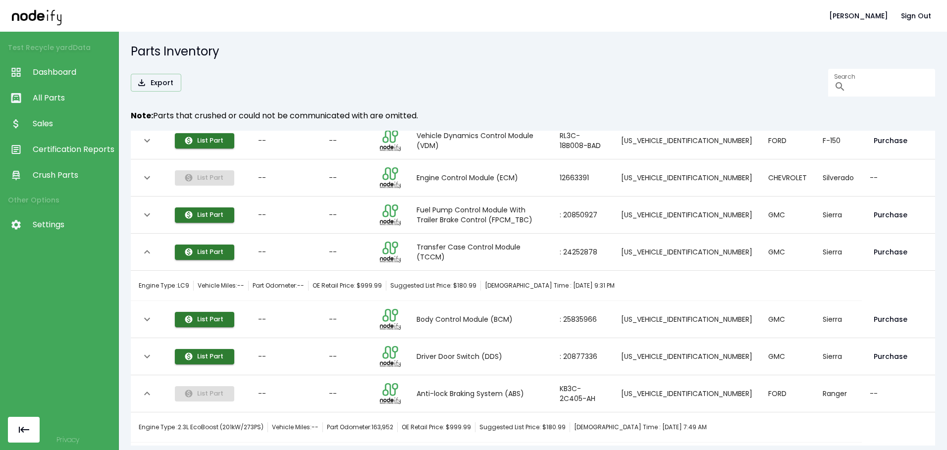
click at [68, 73] on span "Dashboard" at bounding box center [73, 72] width 81 height 12
